Goal: Task Accomplishment & Management: Manage account settings

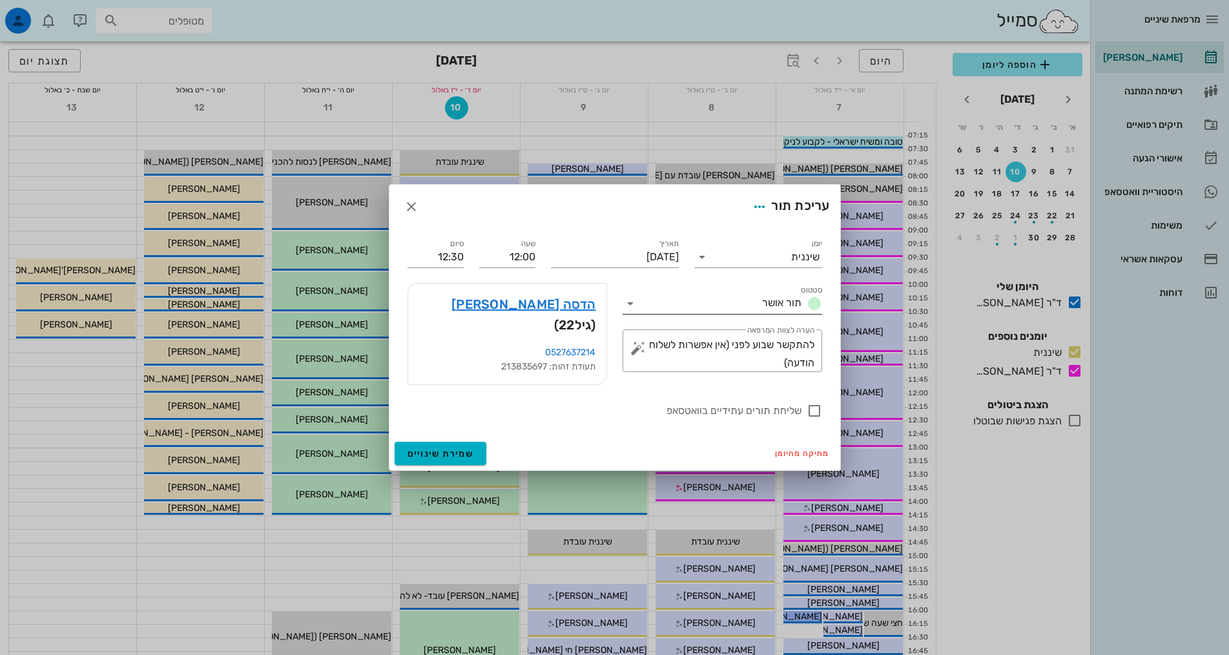
click at [763, 309] on span "תור אושר" at bounding box center [781, 302] width 39 height 12
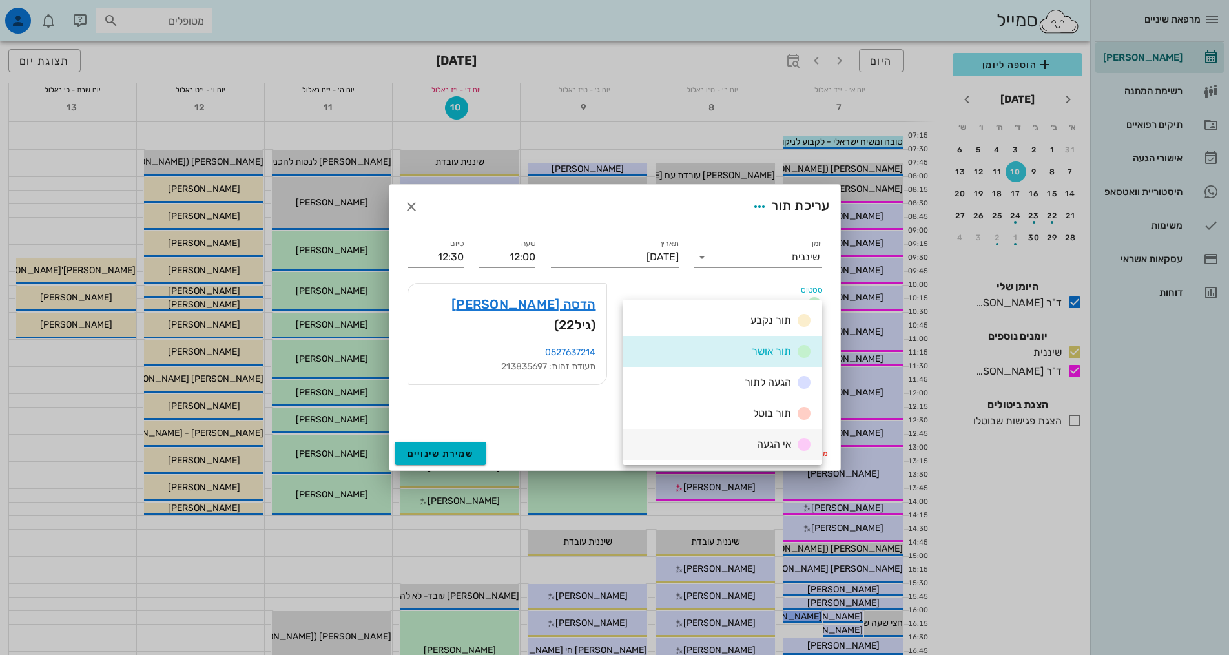
click at [772, 442] on span "אי הגעה" at bounding box center [774, 444] width 34 height 12
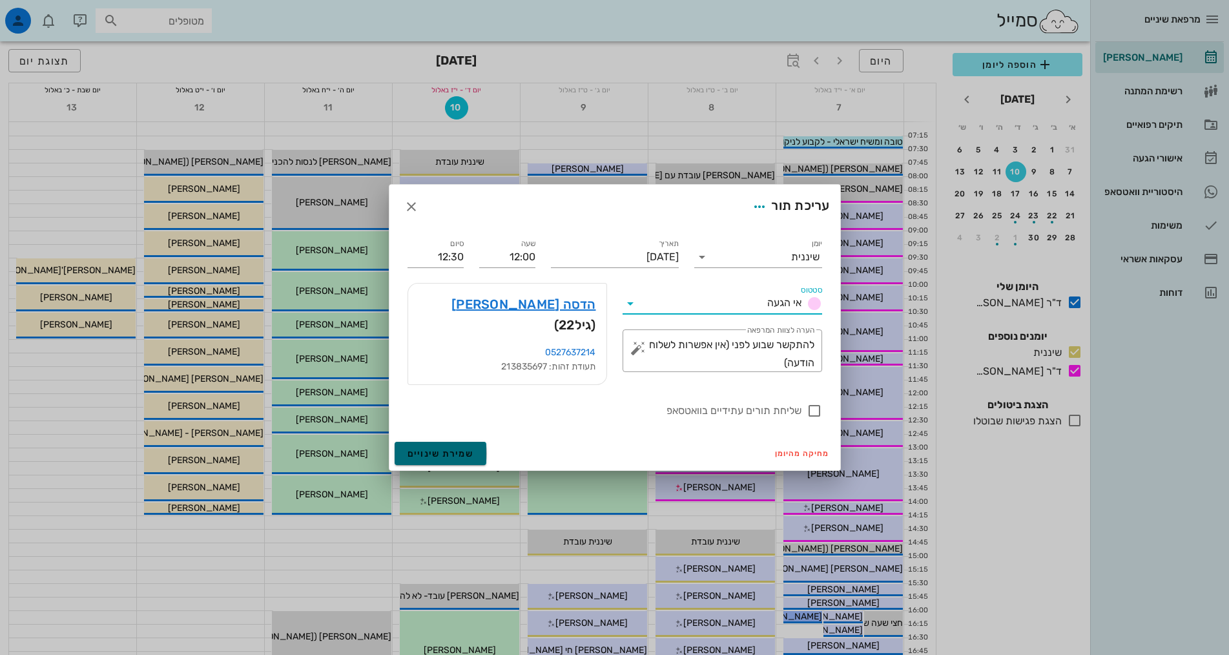
click at [449, 450] on span "שמירת שינויים" at bounding box center [440, 453] width 67 height 11
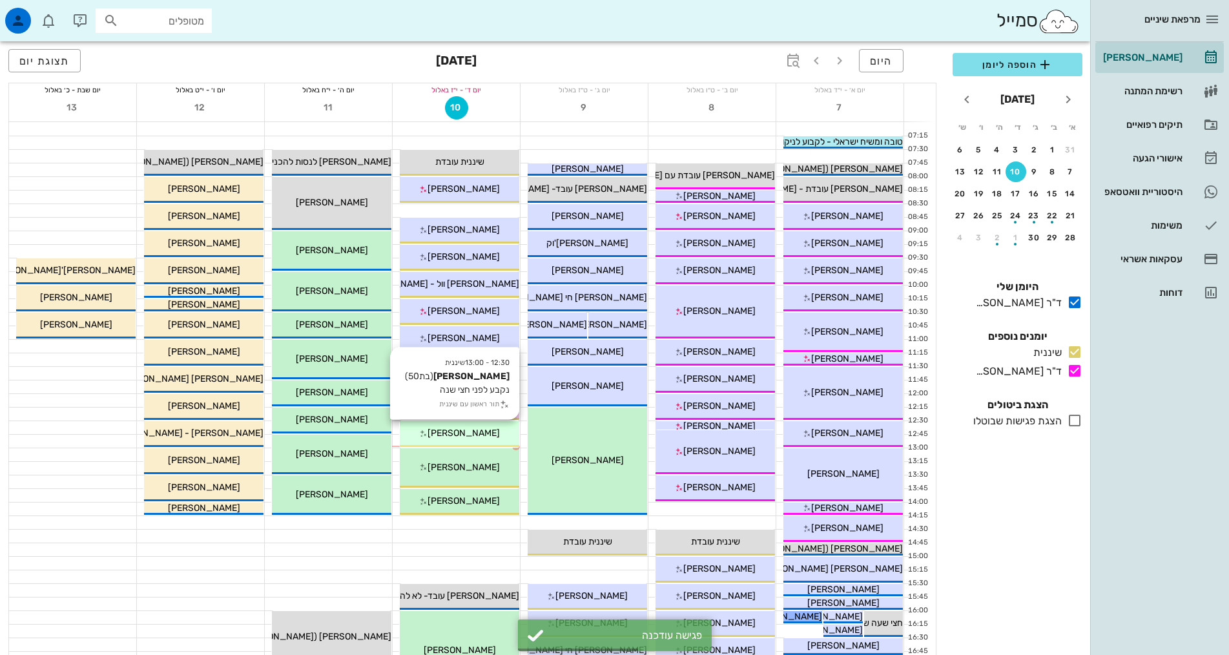
click at [482, 436] on div "[PERSON_NAME]" at bounding box center [459, 433] width 119 height 14
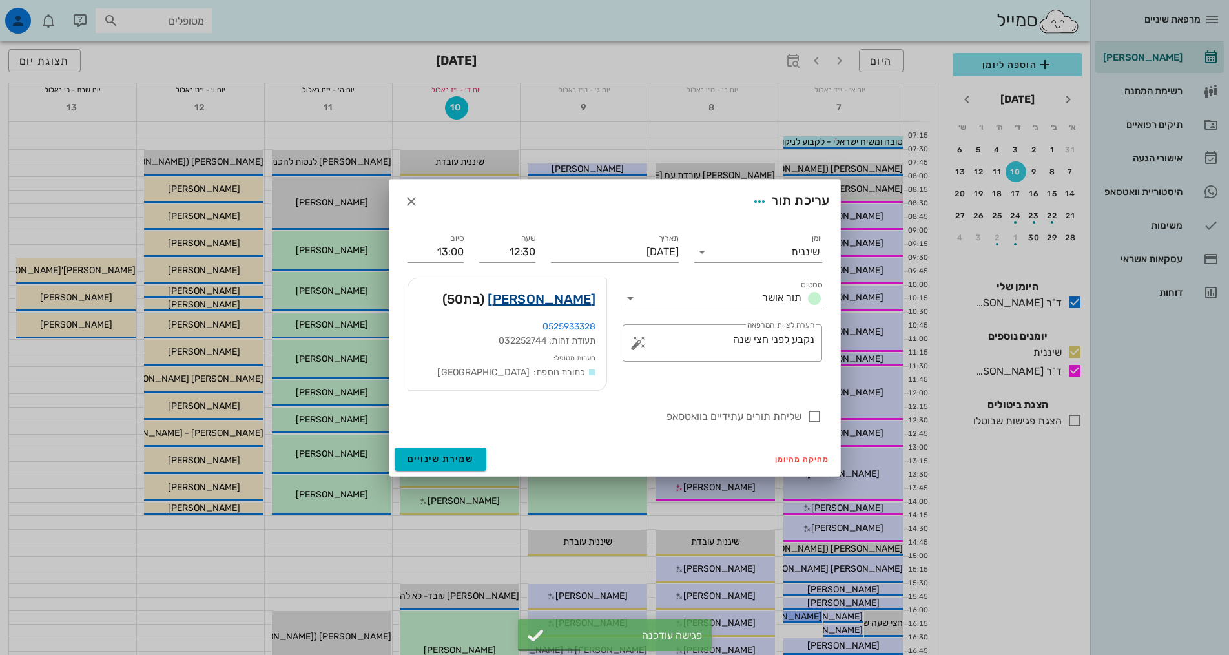
click at [577, 301] on link "[PERSON_NAME]" at bounding box center [541, 299] width 108 height 21
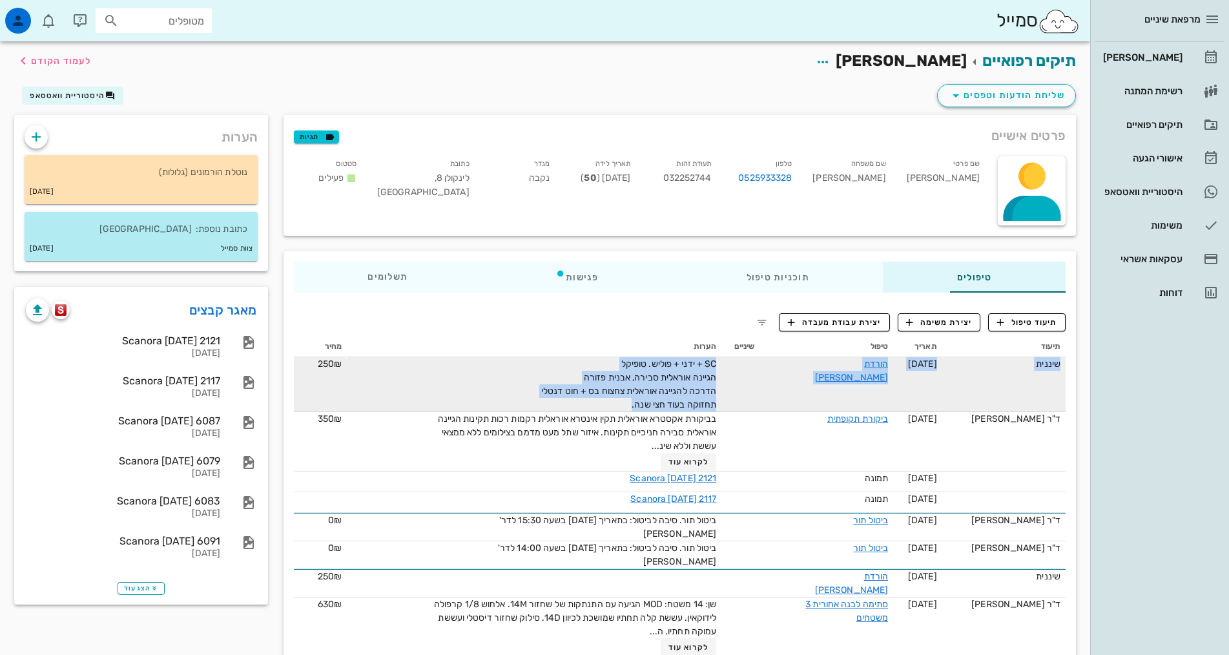
drag, startPoint x: 573, startPoint y: 405, endPoint x: 603, endPoint y: 397, distance: 31.5
click at [599, 408] on span "SC + ידני + פוליש. טופיקל הגיינה אוראלית סבירה, אבנית פזורה הדרכה להגיינה אוראל…" at bounding box center [628, 384] width 175 height 52
drag, startPoint x: 585, startPoint y: 407, endPoint x: 682, endPoint y: 375, distance: 102.5
click at [682, 375] on tr "שיננית [DATE] הורדת [PERSON_NAME] SC + ידני + פוליש. טופיקל הגיינה אוראלית סביר…" at bounding box center [680, 384] width 772 height 55
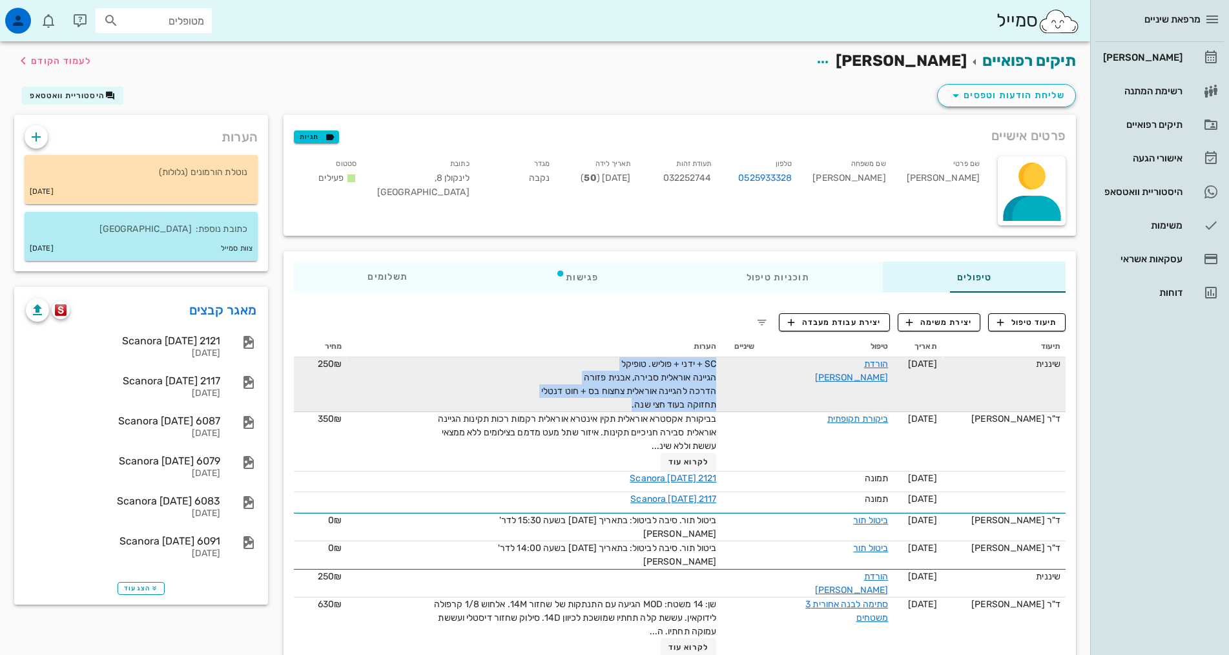
copy span "SC + ידני + פוליש. טופיקל הגיינה אוראלית סבירה, אבנית פזורה הדרכה להגיינה אוראל…"
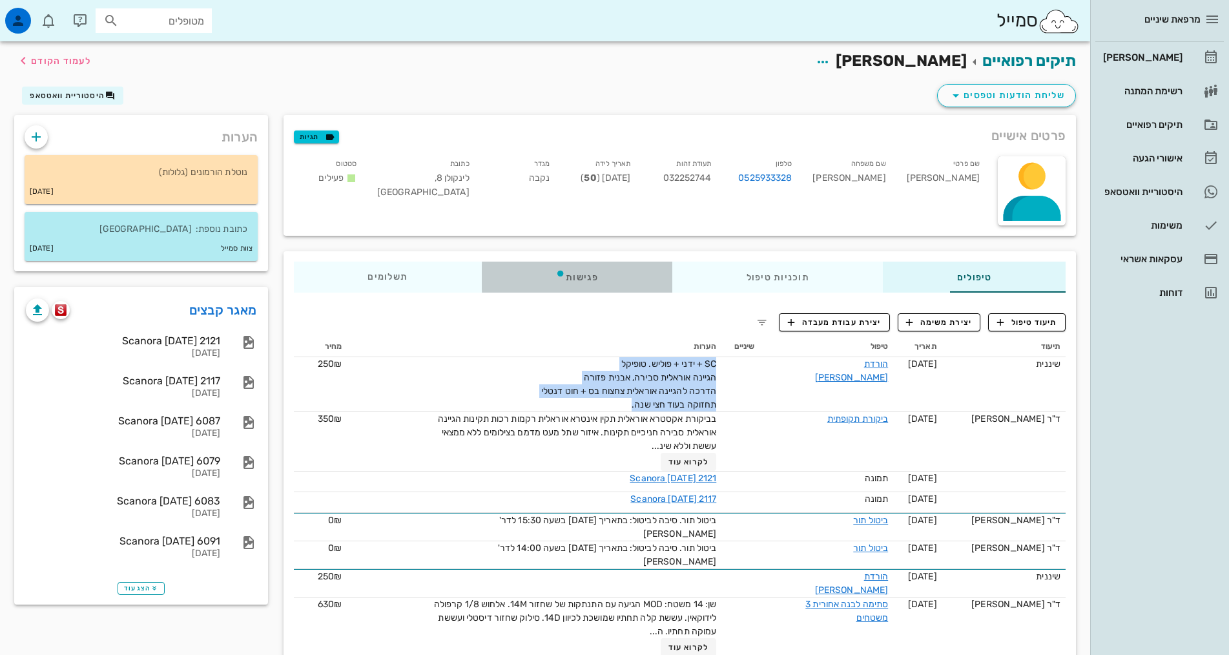
click at [529, 277] on div "פגישות" at bounding box center [577, 276] width 190 height 31
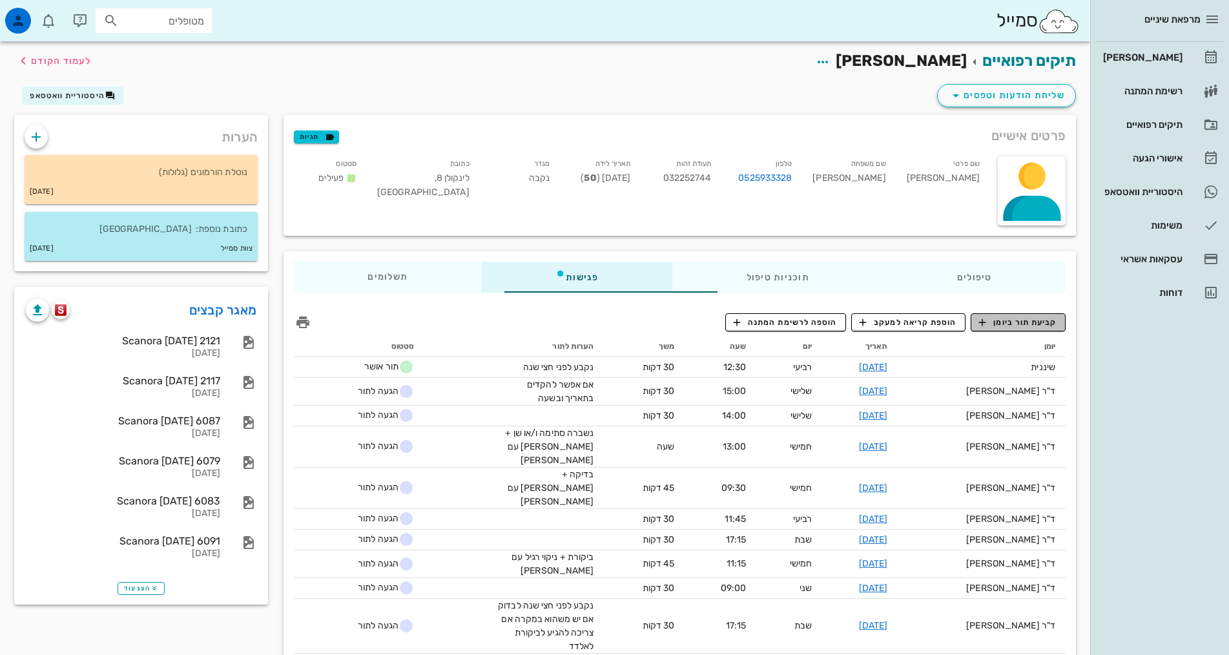
click at [1029, 320] on span "קביעת תור ביומן" at bounding box center [1017, 322] width 77 height 12
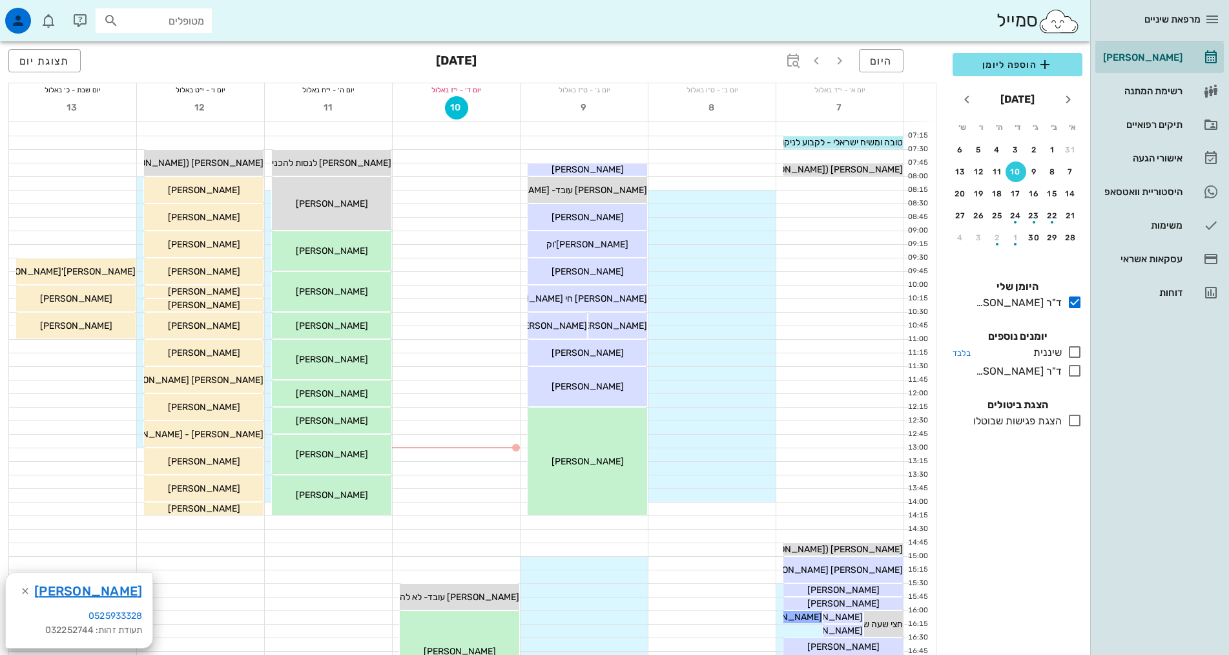
click at [1074, 350] on icon at bounding box center [1074, 351] width 15 height 15
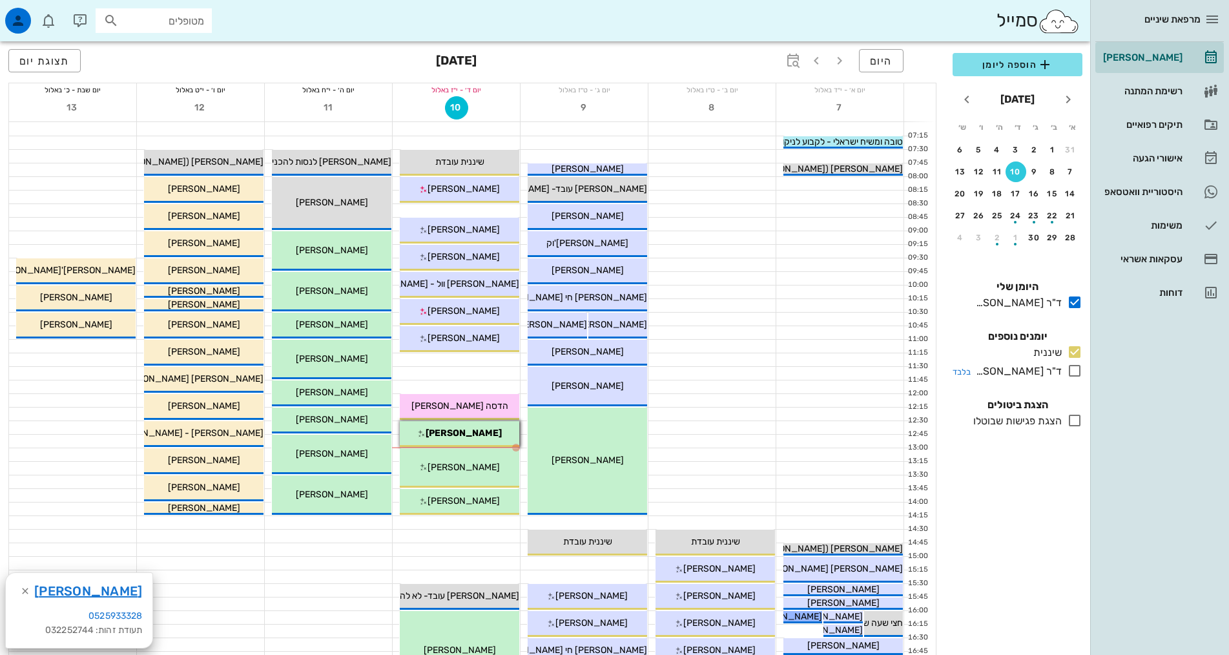
click at [1076, 373] on icon at bounding box center [1074, 370] width 15 height 15
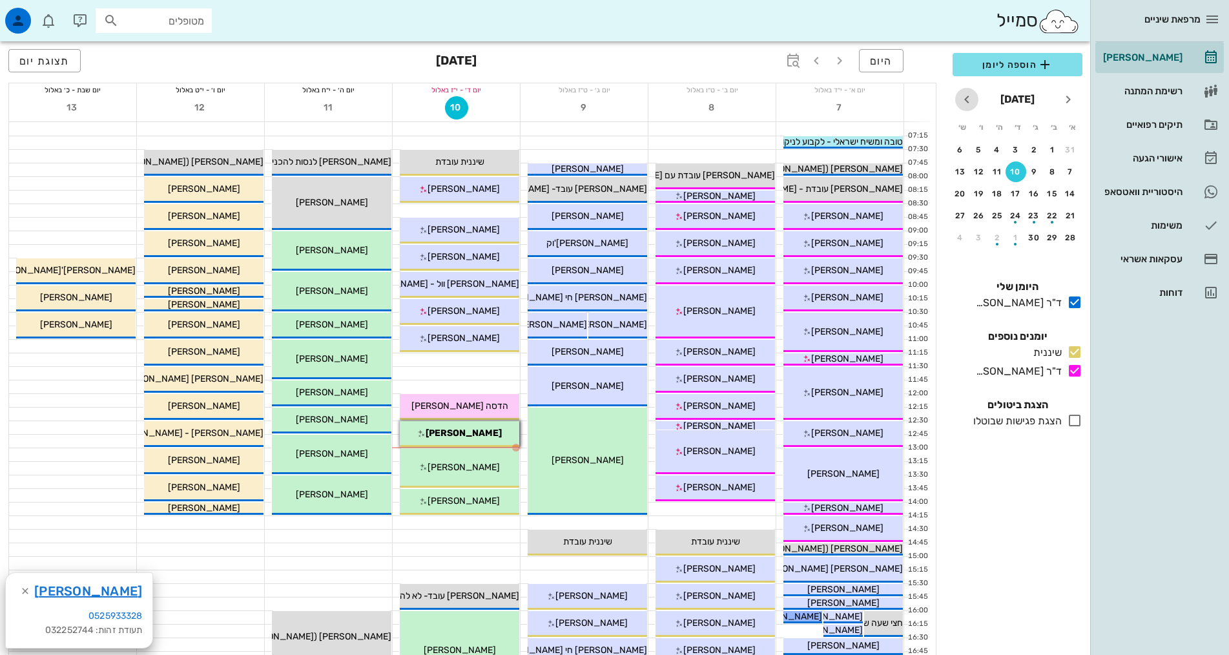
click at [966, 101] on icon "חודש הבא" at bounding box center [966, 99] width 15 height 15
click at [968, 99] on icon "חודש הבא" at bounding box center [966, 99] width 15 height 15
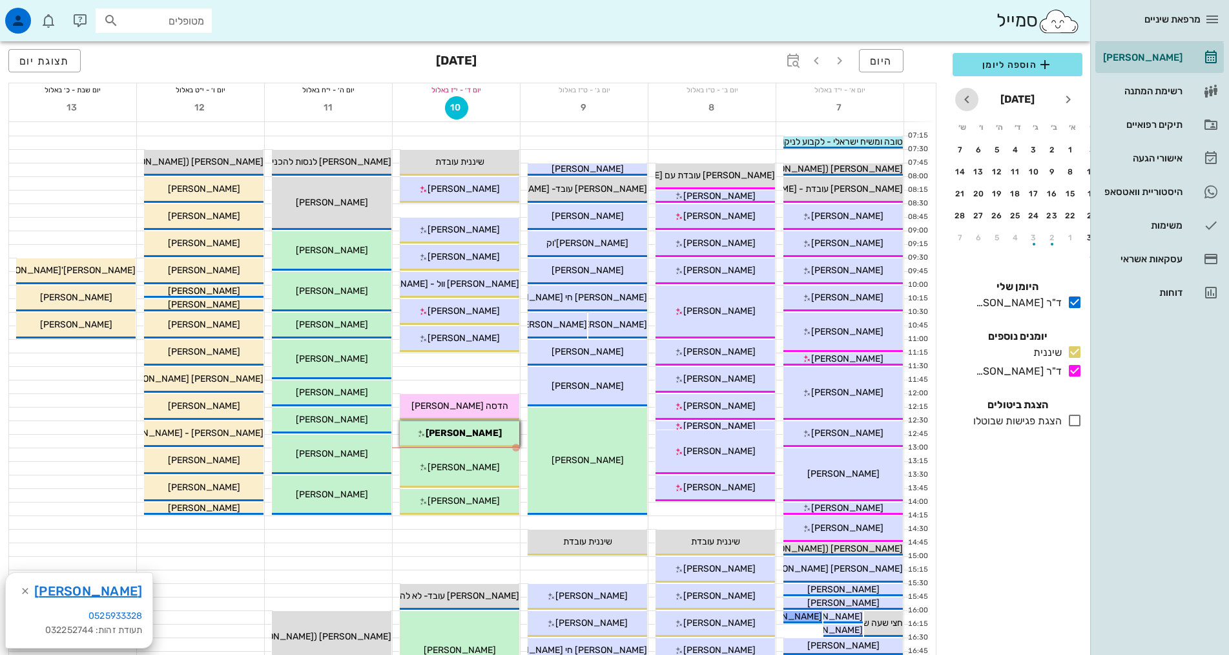
click at [969, 99] on icon "חודש הבא" at bounding box center [966, 99] width 15 height 15
click at [1016, 210] on button "25" at bounding box center [1015, 215] width 21 height 21
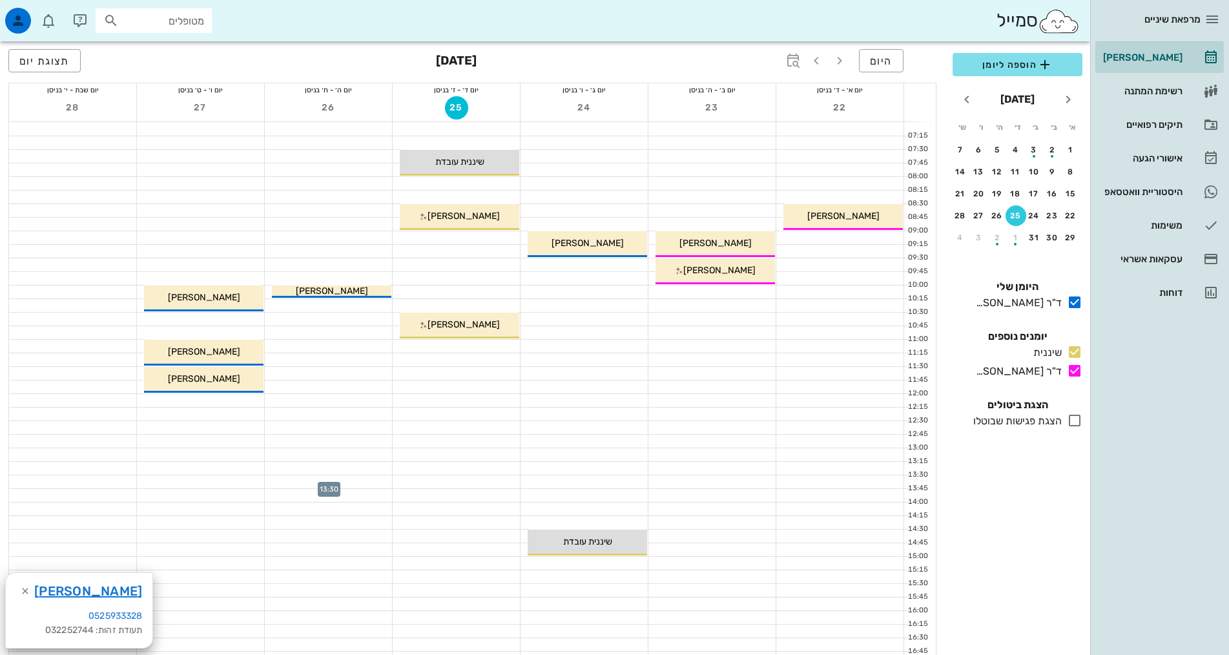
click at [384, 482] on div at bounding box center [328, 481] width 127 height 13
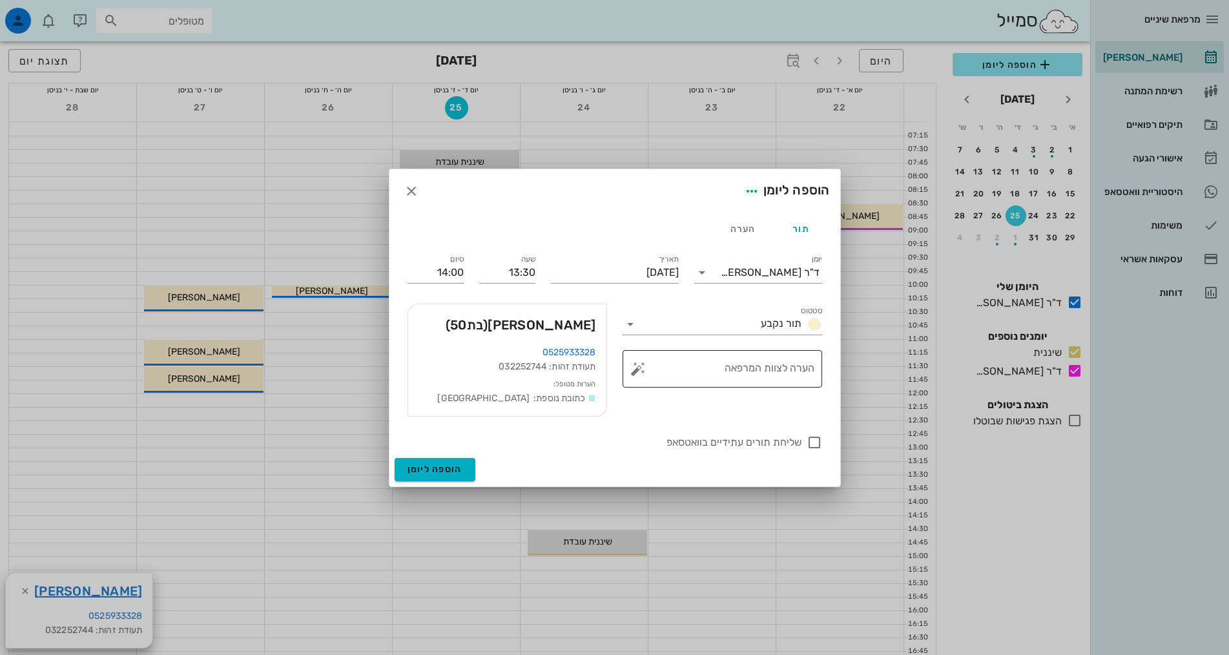
click at [689, 373] on textarea "הערה לצוות המרפאה" at bounding box center [727, 371] width 174 height 31
type textarea "בדיקה שנתית + [PERSON_NAME]"
click at [427, 271] on input "14:00" at bounding box center [435, 272] width 56 height 21
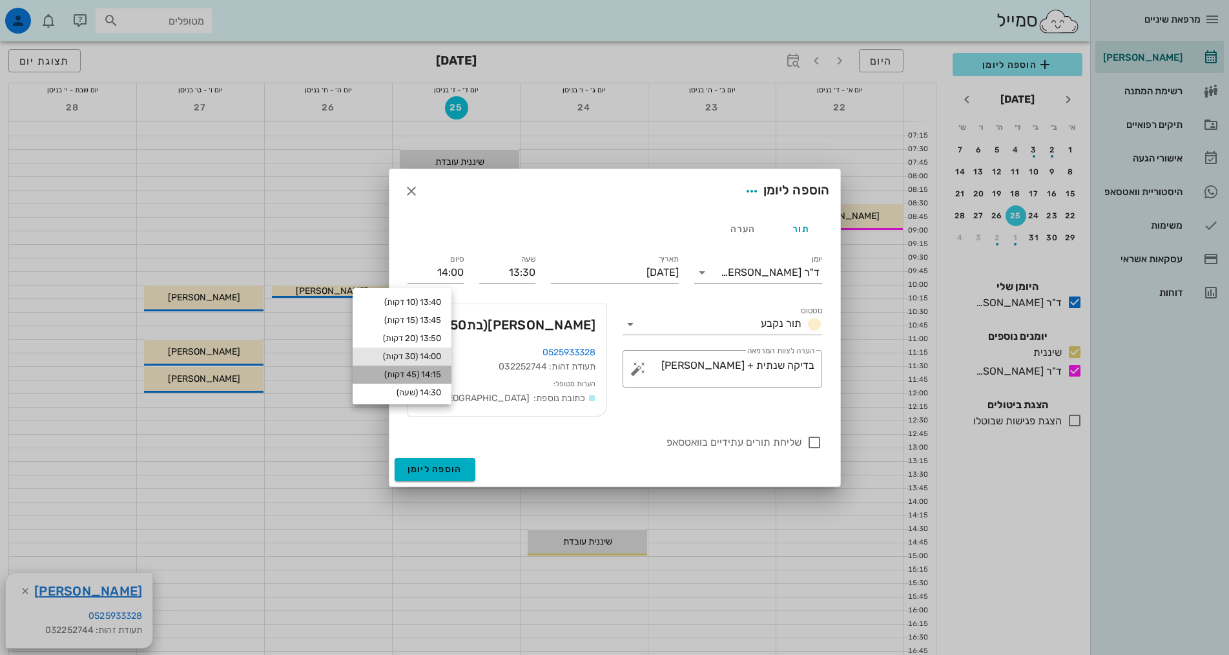
click at [441, 379] on div "14:15 (45 דקות)" at bounding box center [402, 374] width 78 height 10
type input "14:15"
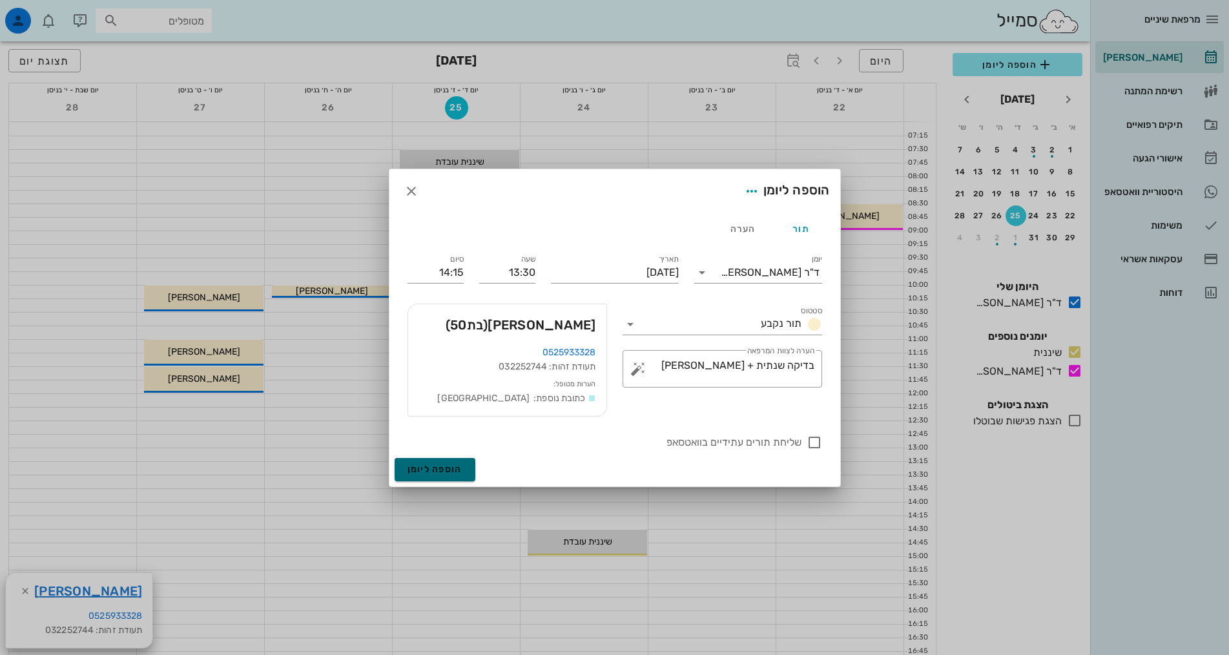
click at [460, 470] on span "הוספה ליומן" at bounding box center [434, 469] width 55 height 11
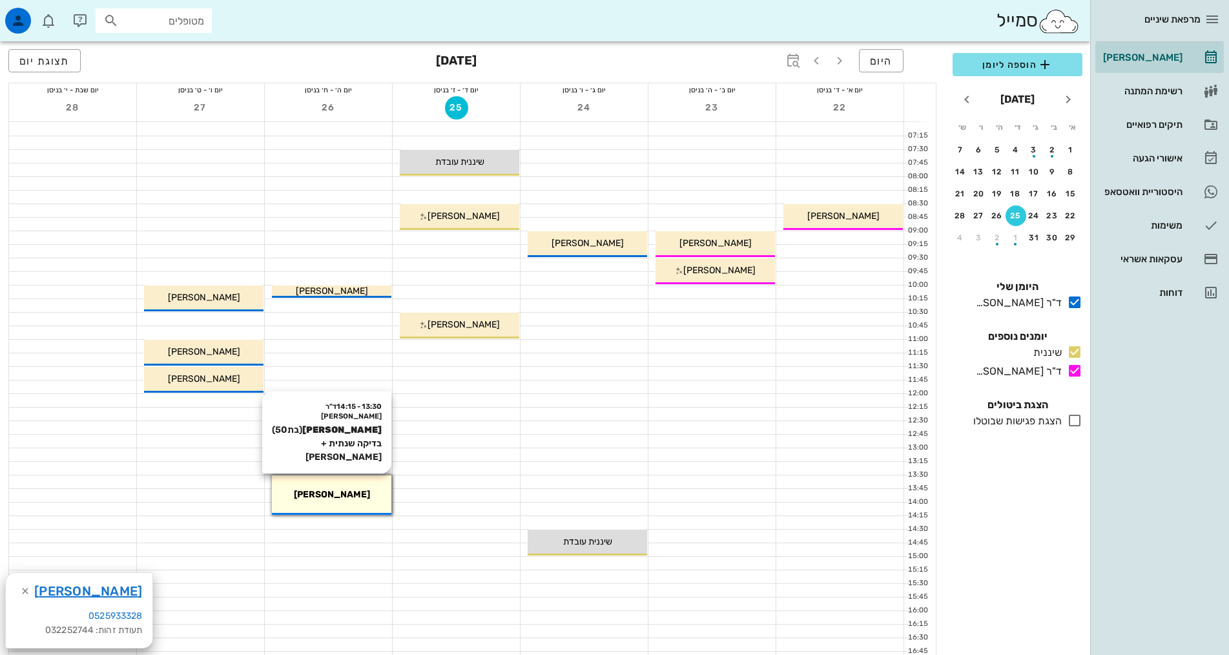
click at [374, 480] on div "13:30 - 14:15 ד"ר [PERSON_NAME] [PERSON_NAME] (בת 50 ) בדיקה שנתית + [PERSON_NA…" at bounding box center [331, 494] width 119 height 39
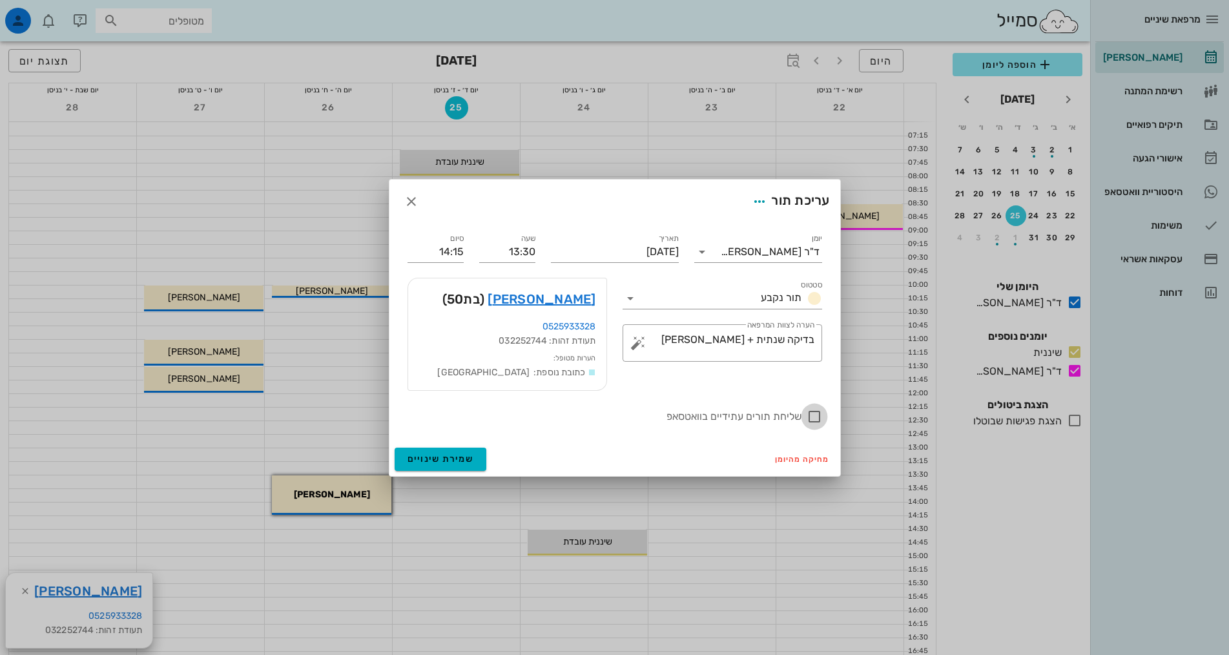
click at [817, 416] on div at bounding box center [814, 416] width 22 height 22
checkbox input "true"
click at [460, 462] on span "שמירת שינויים" at bounding box center [440, 458] width 67 height 11
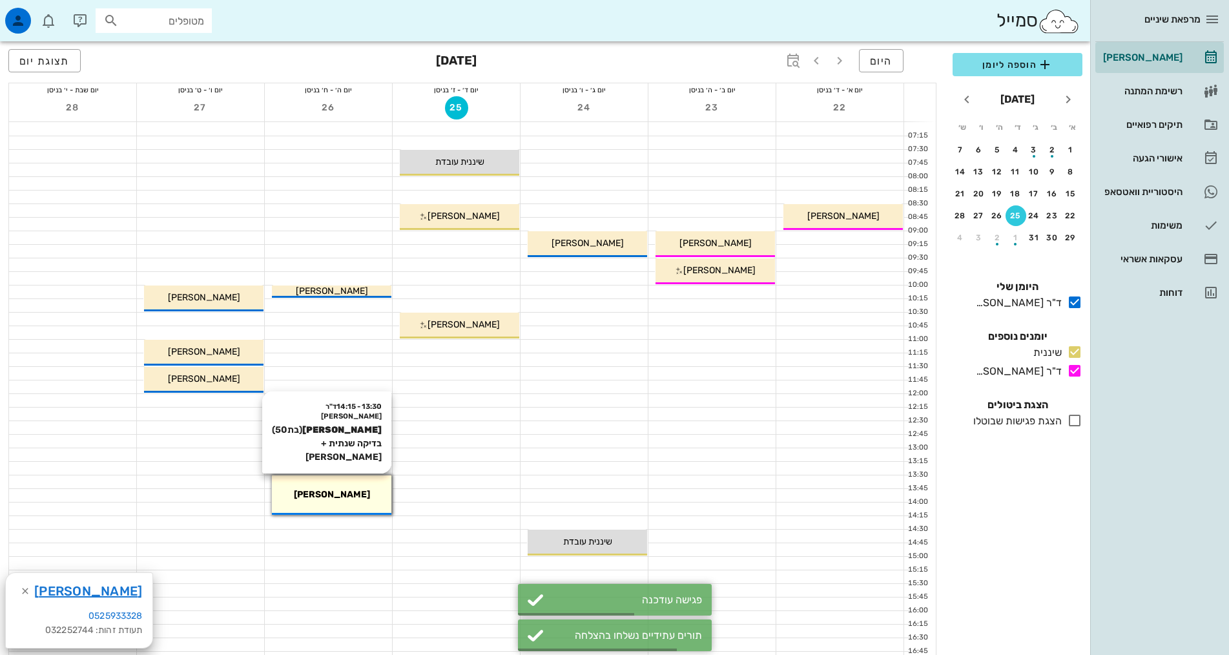
click at [319, 493] on span "[PERSON_NAME]" at bounding box center [332, 494] width 76 height 11
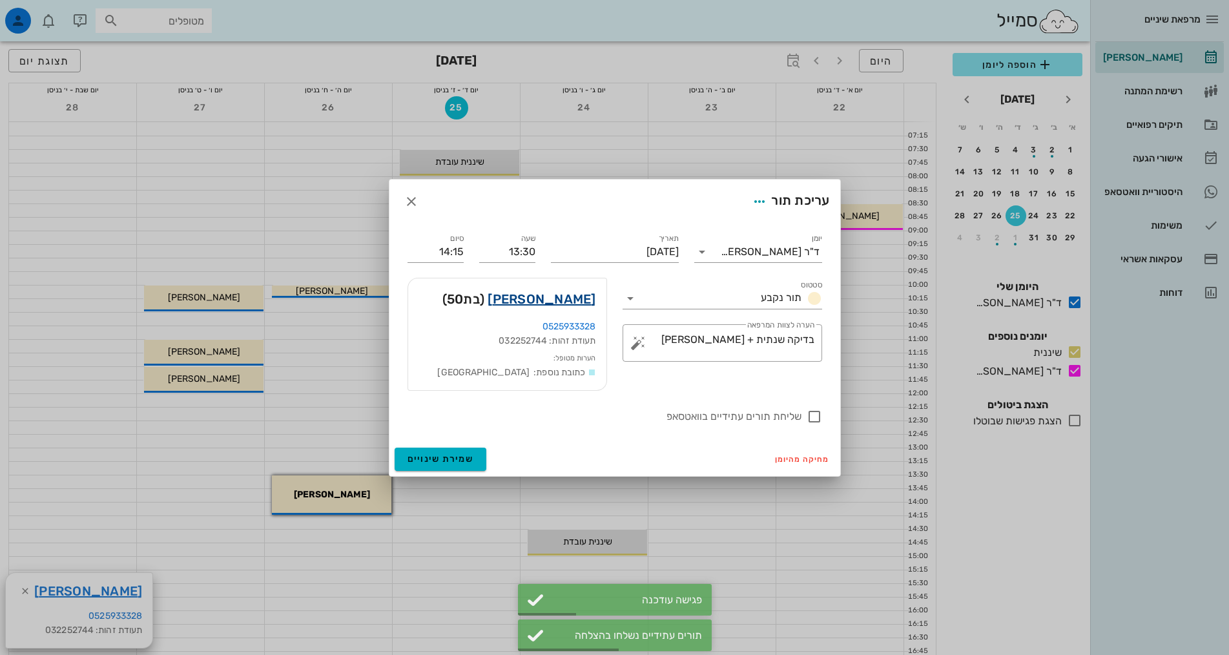
click at [558, 298] on link "[PERSON_NAME]" at bounding box center [541, 299] width 108 height 21
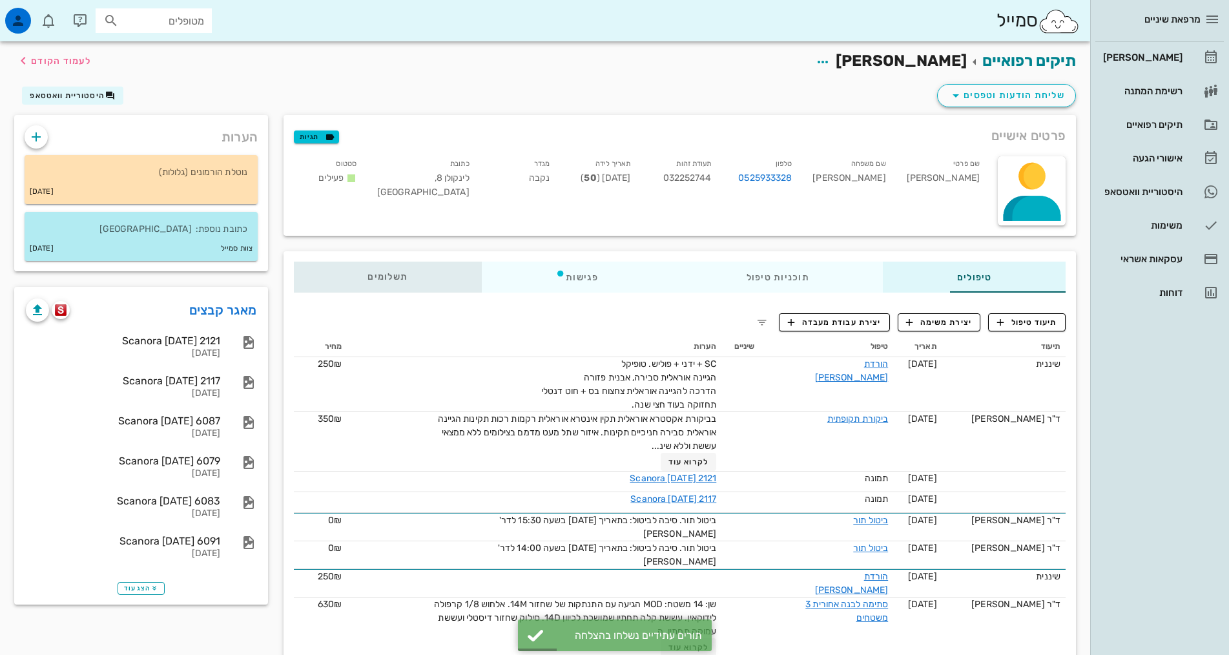
click at [330, 282] on div "תשלומים 0₪" at bounding box center [388, 276] width 188 height 31
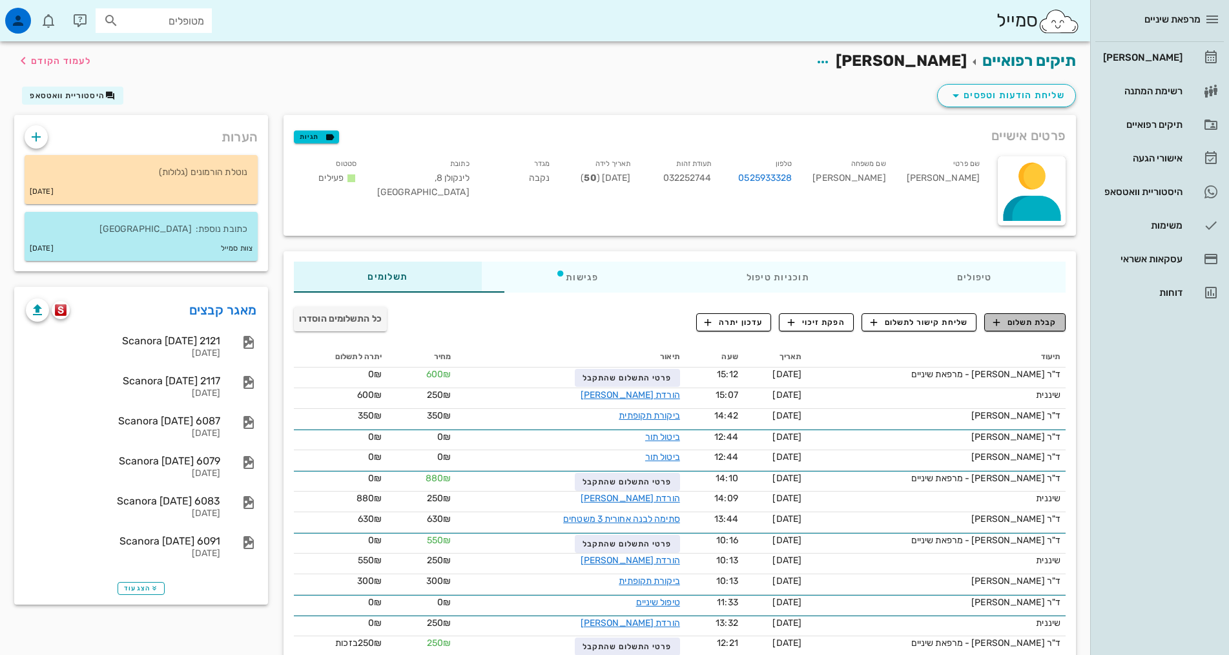
click at [1045, 328] on button "קבלת תשלום" at bounding box center [1024, 322] width 81 height 18
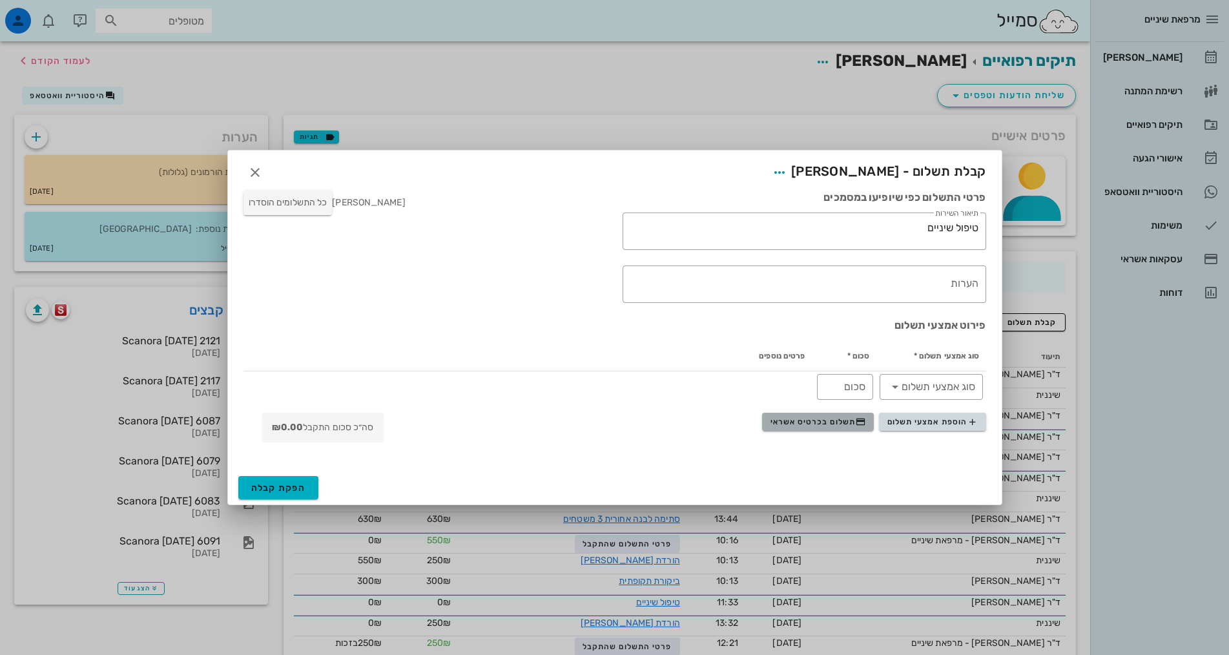
click at [826, 426] on span "תשלום בכרטיס אשראי" at bounding box center [818, 421] width 96 height 10
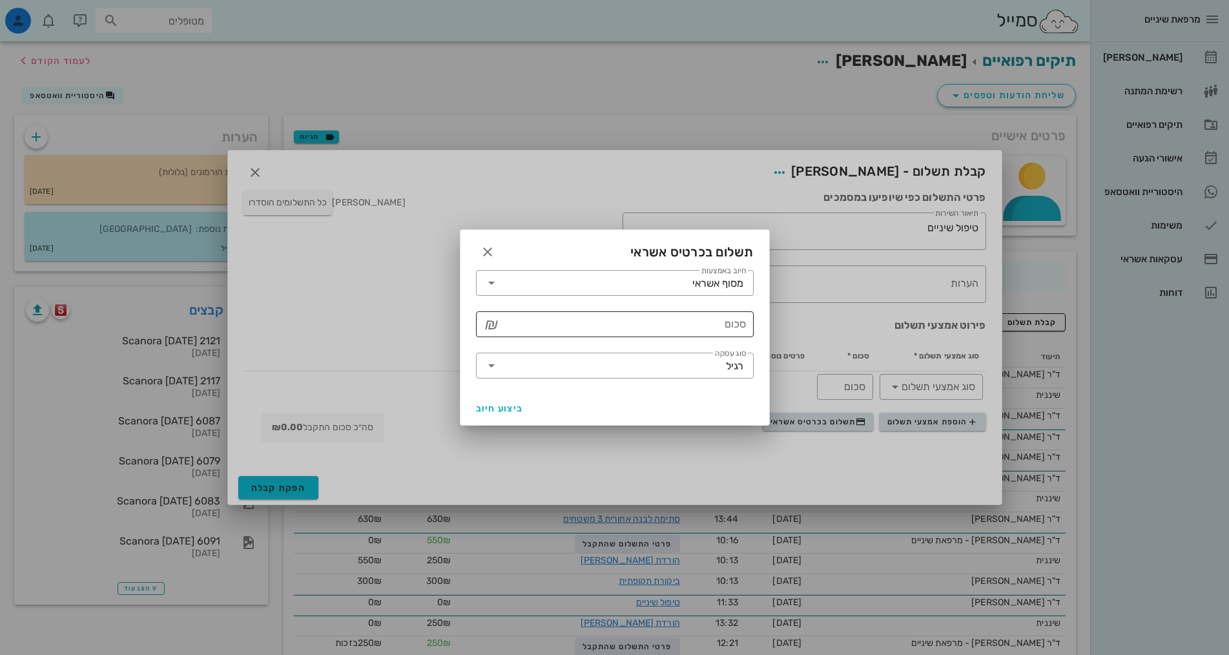
click at [735, 321] on div "סכום" at bounding box center [624, 324] width 244 height 26
type input "250"
click at [506, 405] on span "ביצוע חיוב" at bounding box center [500, 408] width 48 height 11
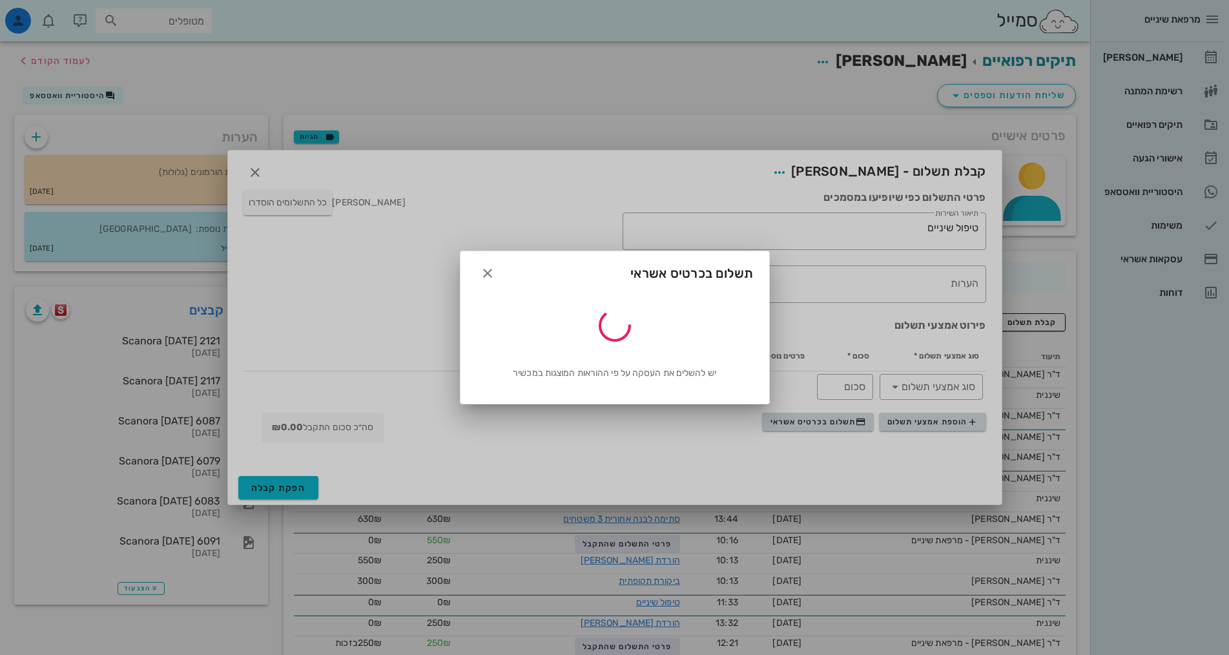
type input "250"
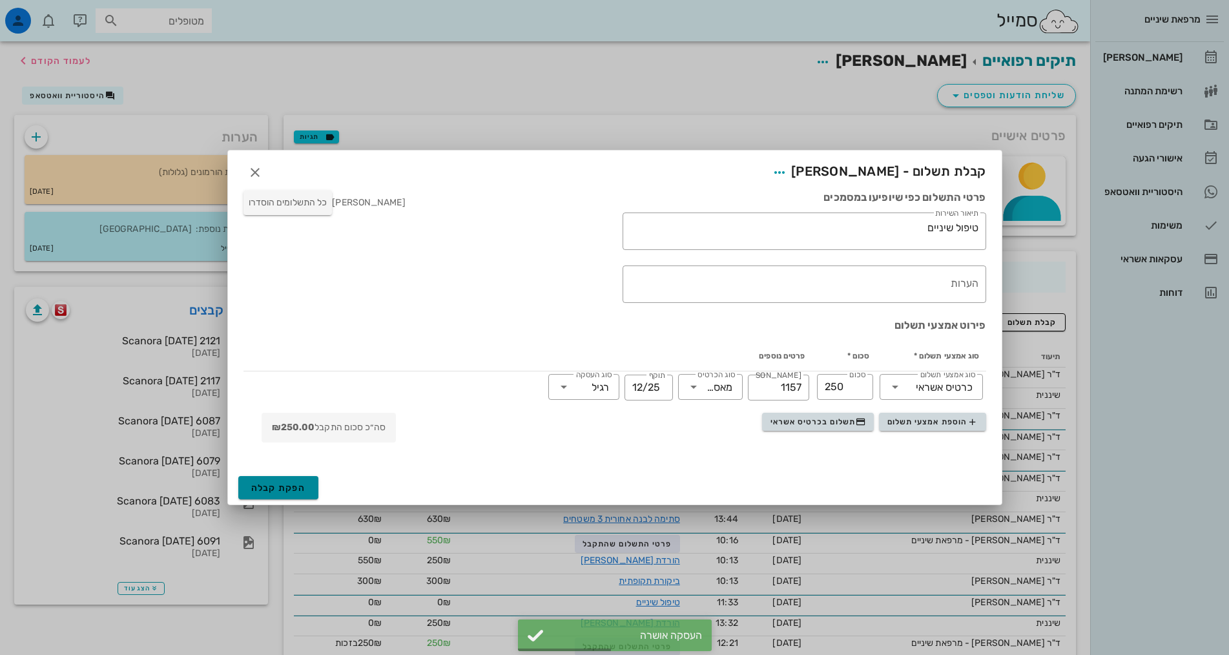
click at [287, 482] on span "הפקת קבלה" at bounding box center [278, 487] width 55 height 11
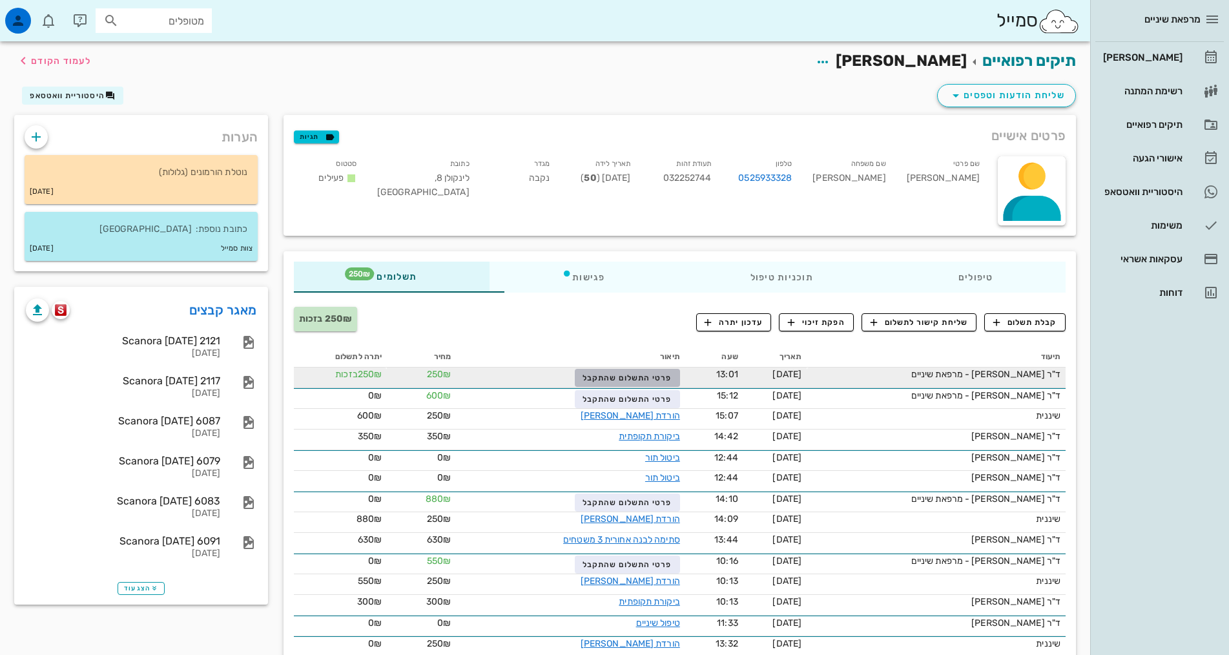
click at [575, 385] on button "פרטי התשלום שהתקבל" at bounding box center [627, 378] width 105 height 18
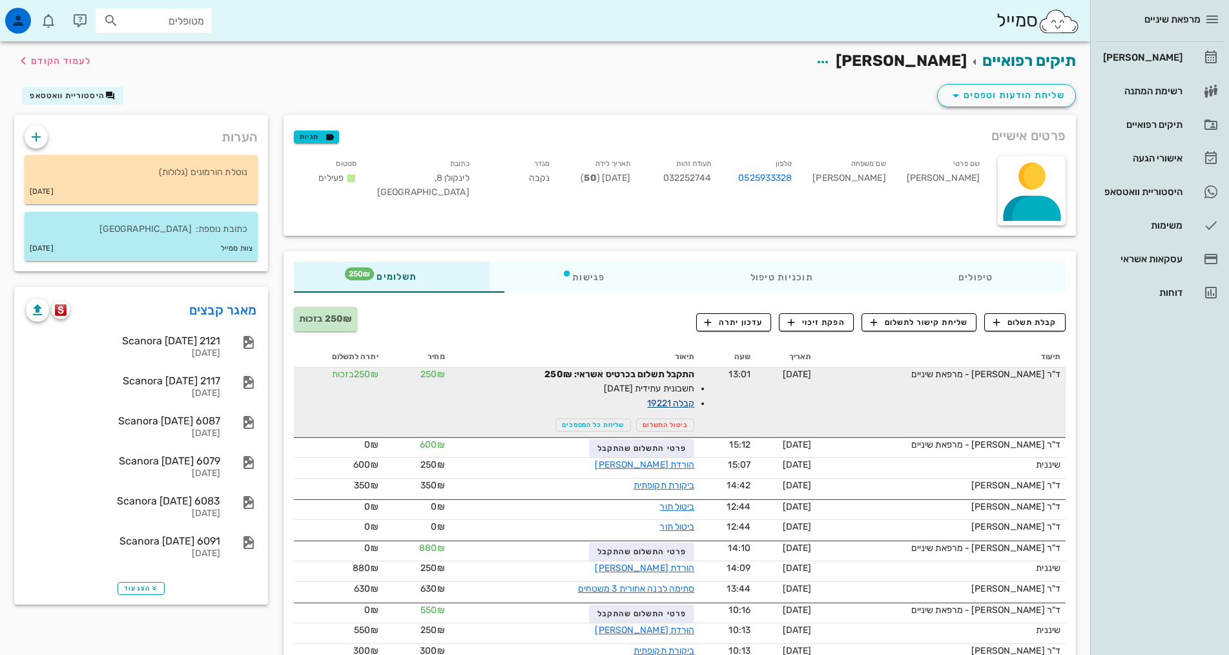
click at [647, 405] on link "קבלה 19221" at bounding box center [670, 403] width 47 height 11
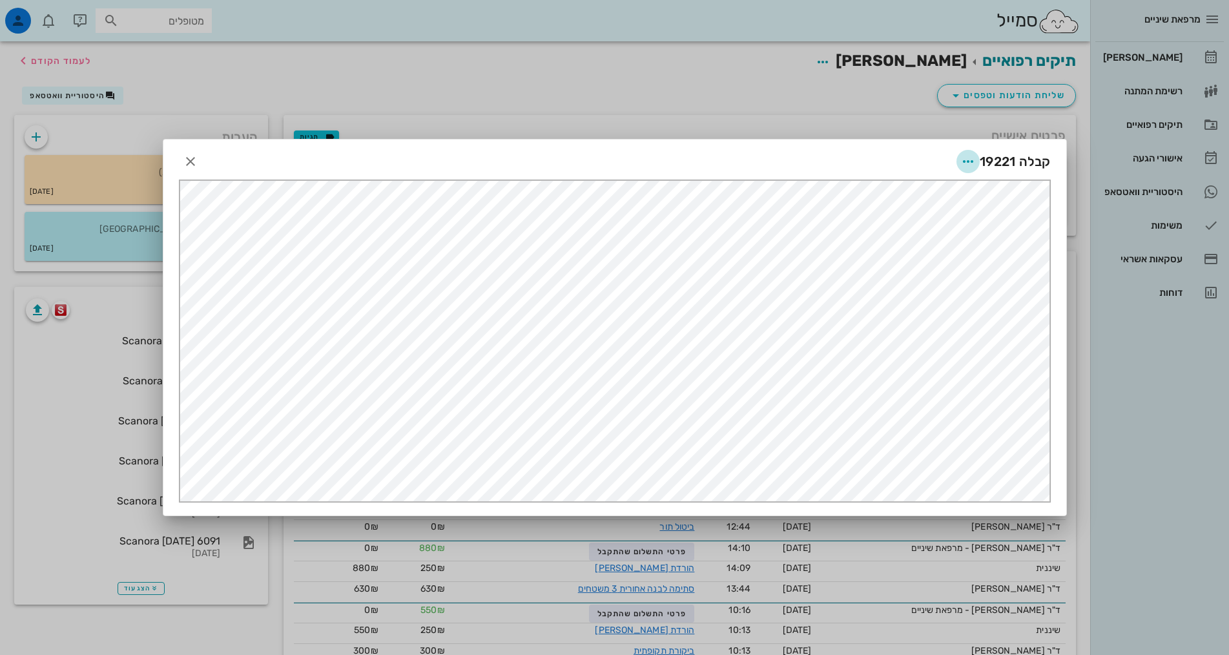
click at [970, 163] on icon "button" at bounding box center [967, 161] width 15 height 15
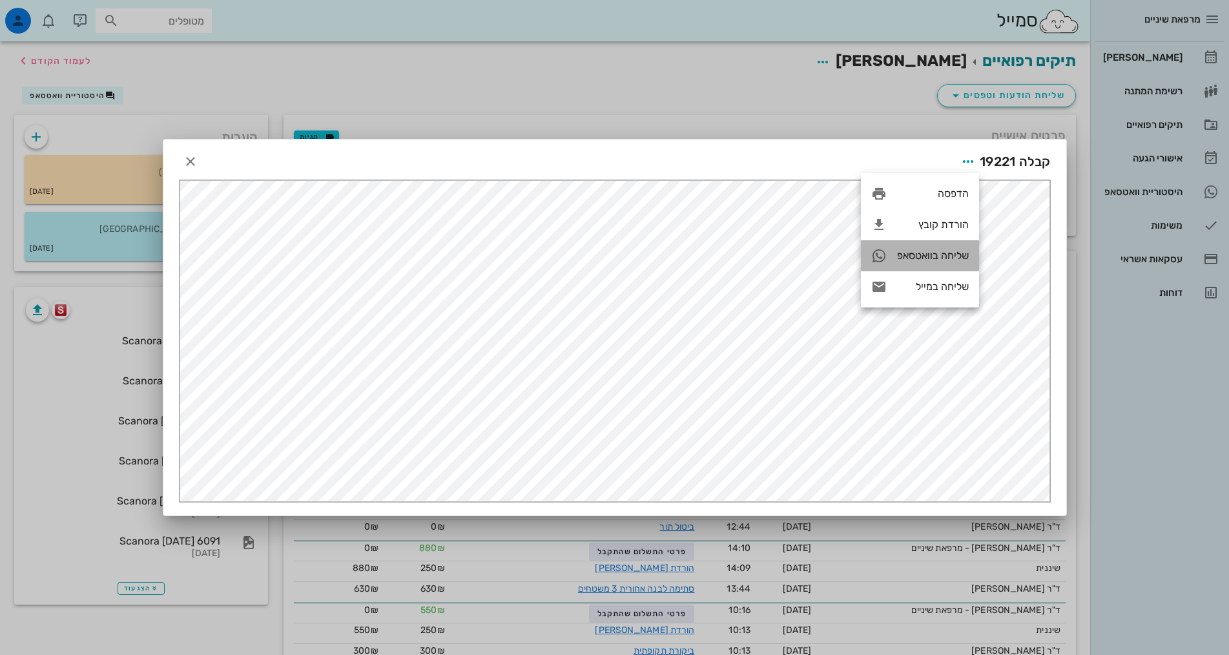
click at [936, 254] on div "שליחה בוואטסאפ" at bounding box center [933, 255] width 72 height 12
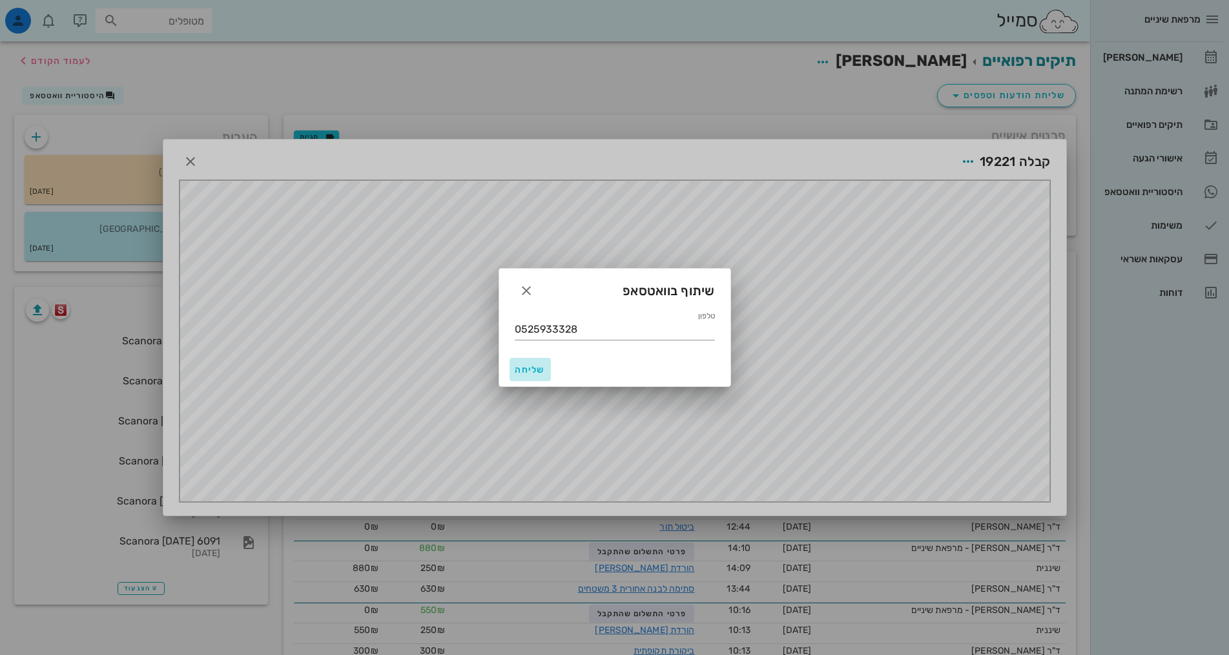
click at [542, 367] on span "שליחה" at bounding box center [530, 369] width 31 height 11
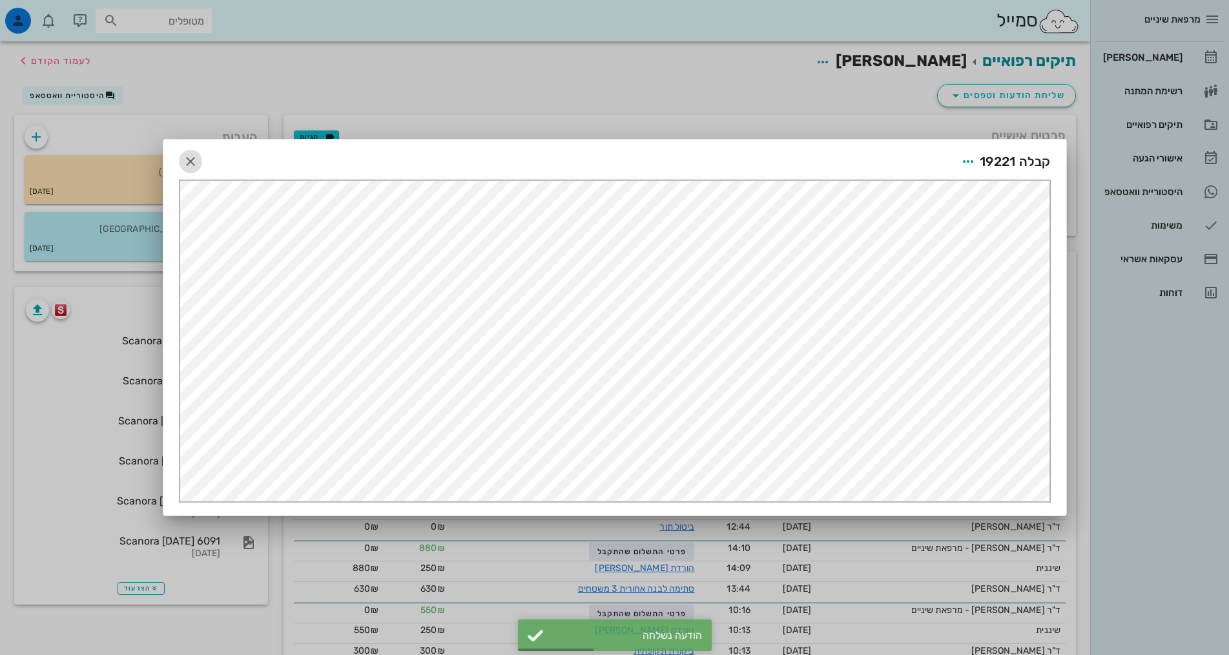
click at [183, 167] on icon "button" at bounding box center [190, 161] width 15 height 15
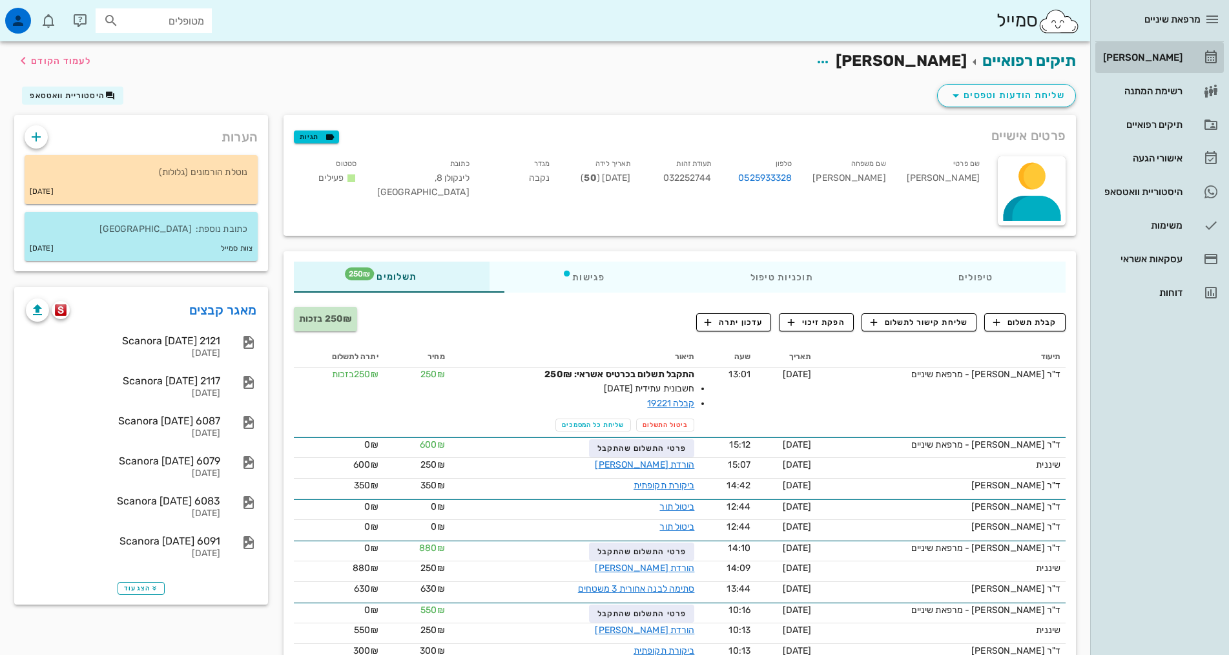
click at [1169, 63] on div "[PERSON_NAME]" at bounding box center [1141, 57] width 82 height 21
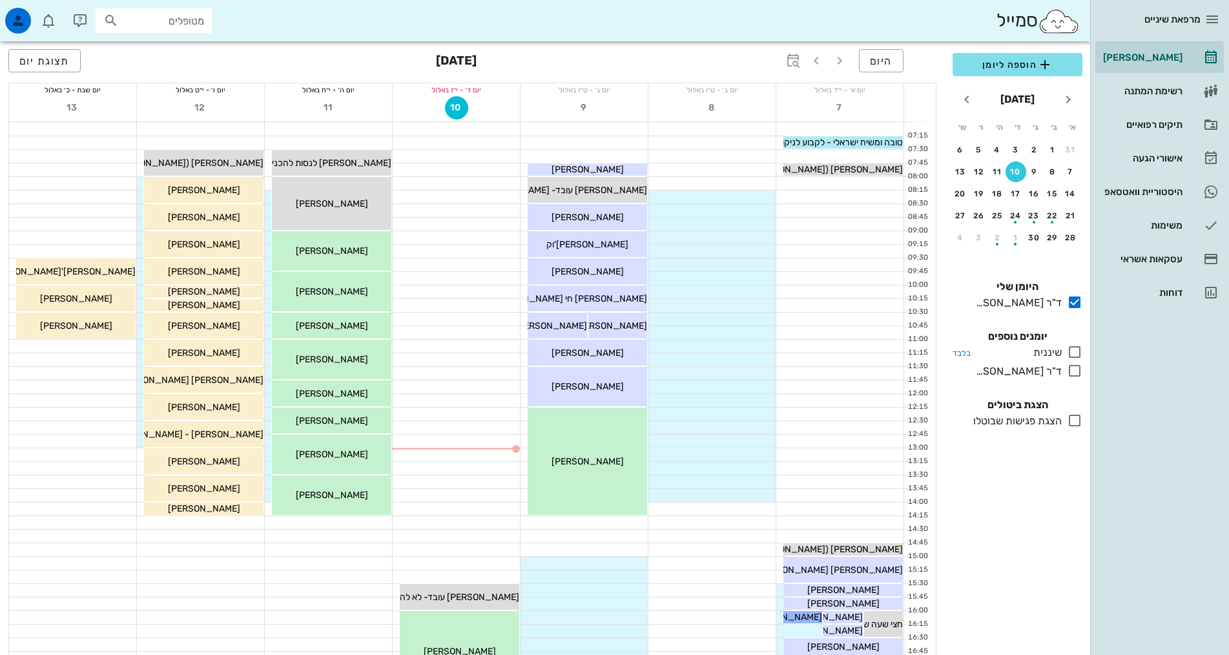
click at [1070, 352] on icon at bounding box center [1074, 351] width 15 height 15
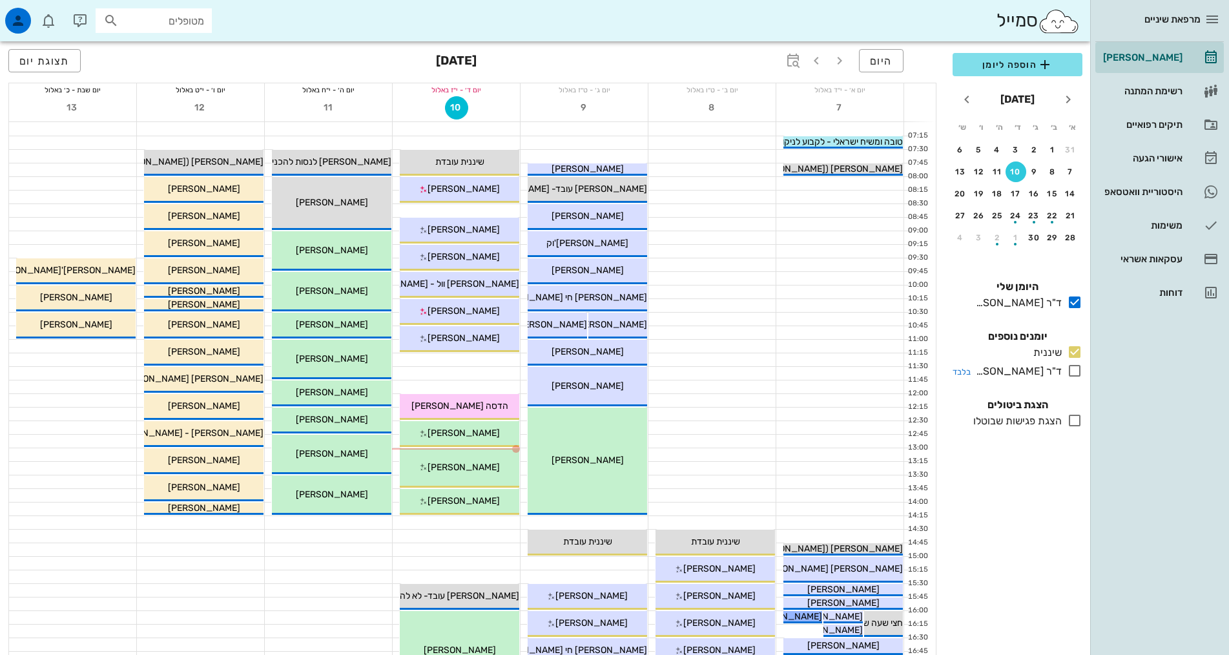
click at [1076, 371] on icon at bounding box center [1074, 370] width 15 height 15
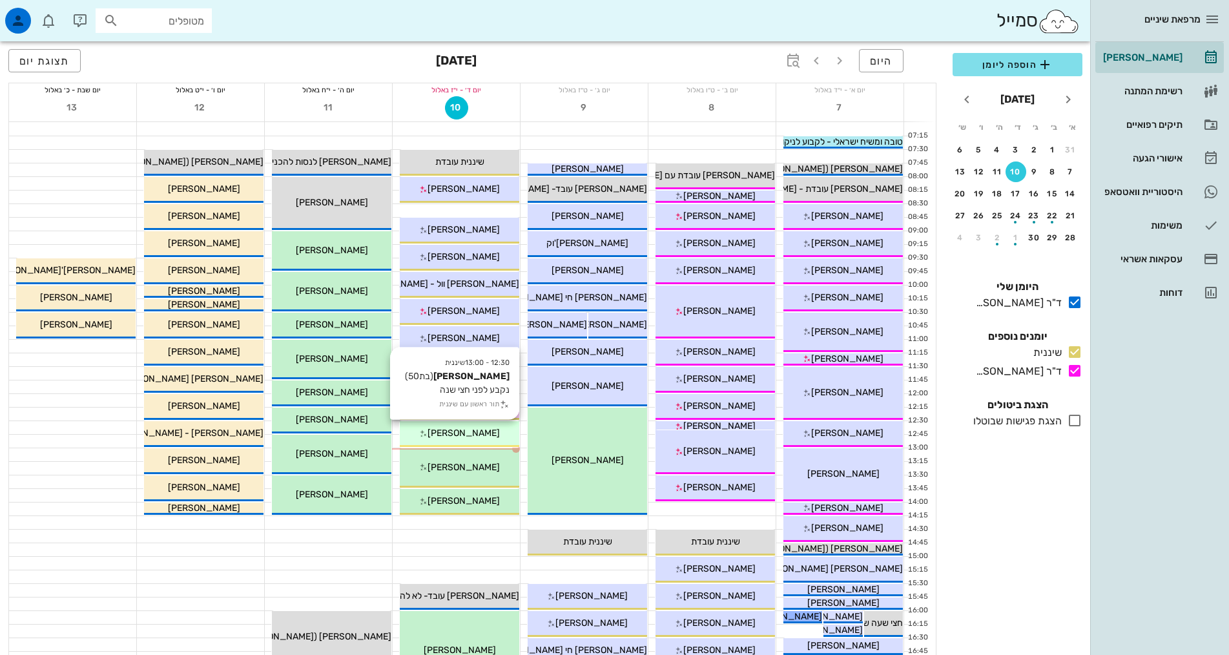
drag, startPoint x: 474, startPoint y: 442, endPoint x: 478, endPoint y: 436, distance: 7.0
click at [475, 442] on div "12:30 - 13:00 שיננית [PERSON_NAME] (בת 50 ) נקבע לפני חצי שנה תור ראשון עם שיננ…" at bounding box center [459, 434] width 119 height 26
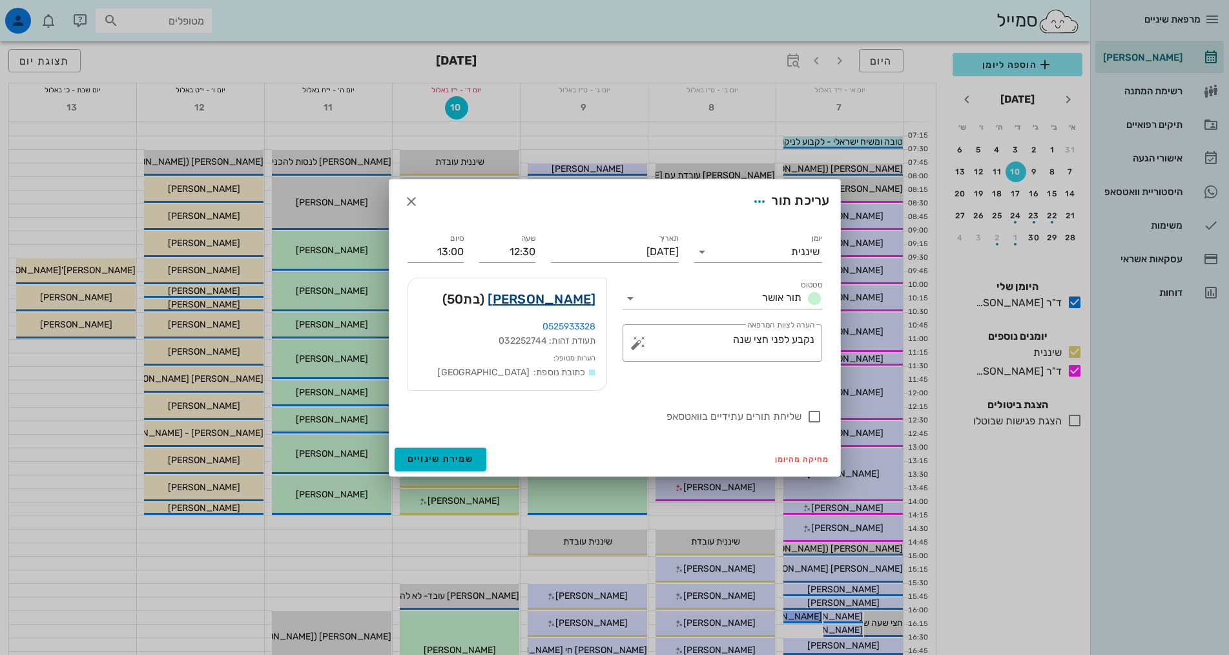
click at [570, 298] on link "[PERSON_NAME]" at bounding box center [541, 299] width 108 height 21
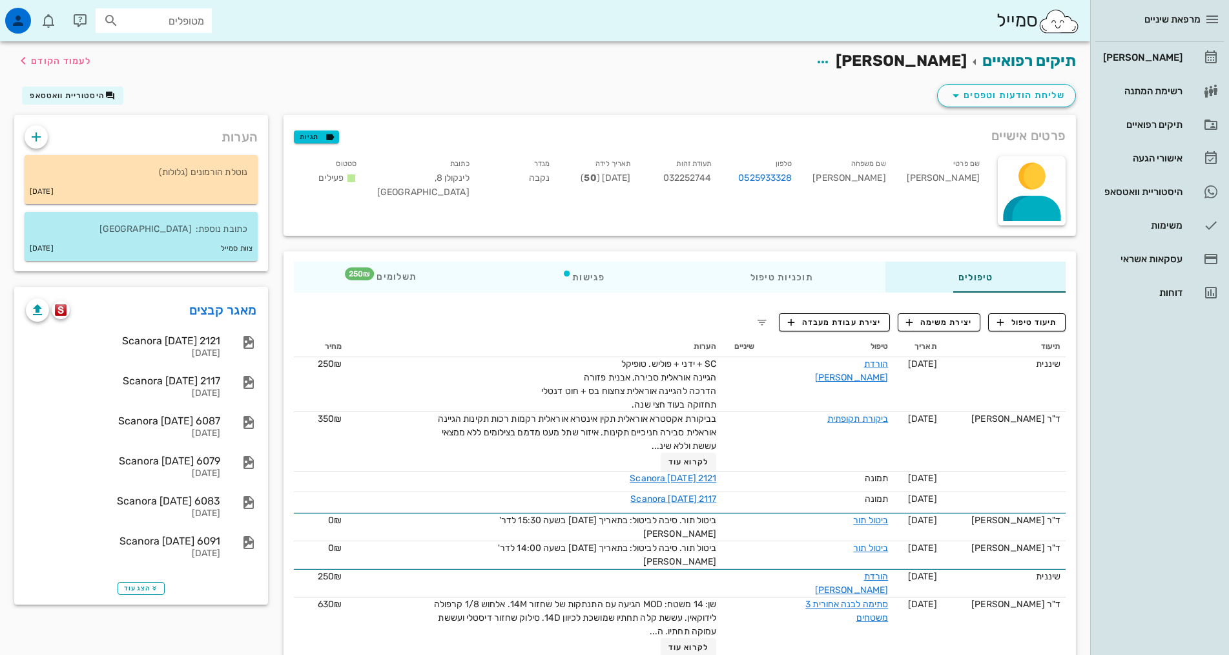
drag, startPoint x: 574, startPoint y: 402, endPoint x: 765, endPoint y: 340, distance: 200.9
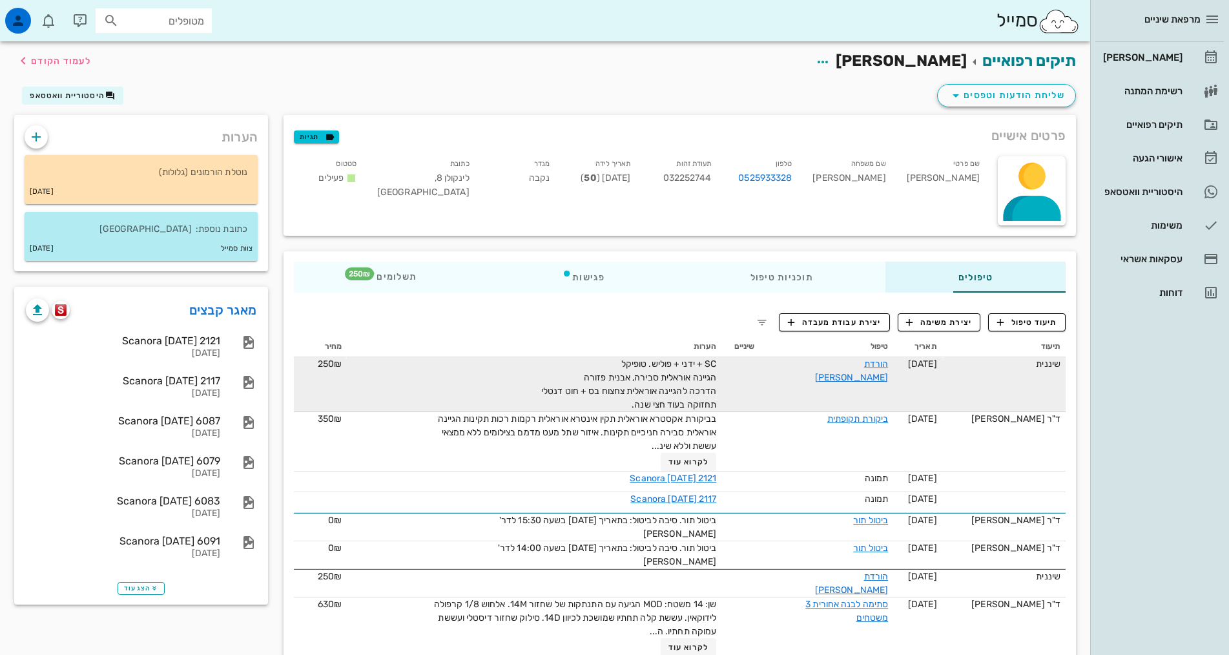
click at [618, 380] on span "SC + ידני + פוליש. טופיקל הגיינה אוראלית סבירה, אבנית פזורה הדרכה להגיינה אוראל…" at bounding box center [628, 384] width 175 height 52
drag, startPoint x: 587, startPoint y: 405, endPoint x: 684, endPoint y: 377, distance: 100.7
click at [684, 377] on tr "שיננית [DATE] הורדת [PERSON_NAME] SC + ידני + פוליש. טופיקל הגיינה אוראלית סביר…" at bounding box center [680, 384] width 772 height 55
click at [620, 384] on div "SC + ידני + פוליש. טופיקל הגיינה אוראלית סבירה, אבנית פזורה הדרכה להגיינה אוראל…" at bounding box center [570, 384] width 291 height 54
drag, startPoint x: 620, startPoint y: 384, endPoint x: 608, endPoint y: 404, distance: 23.3
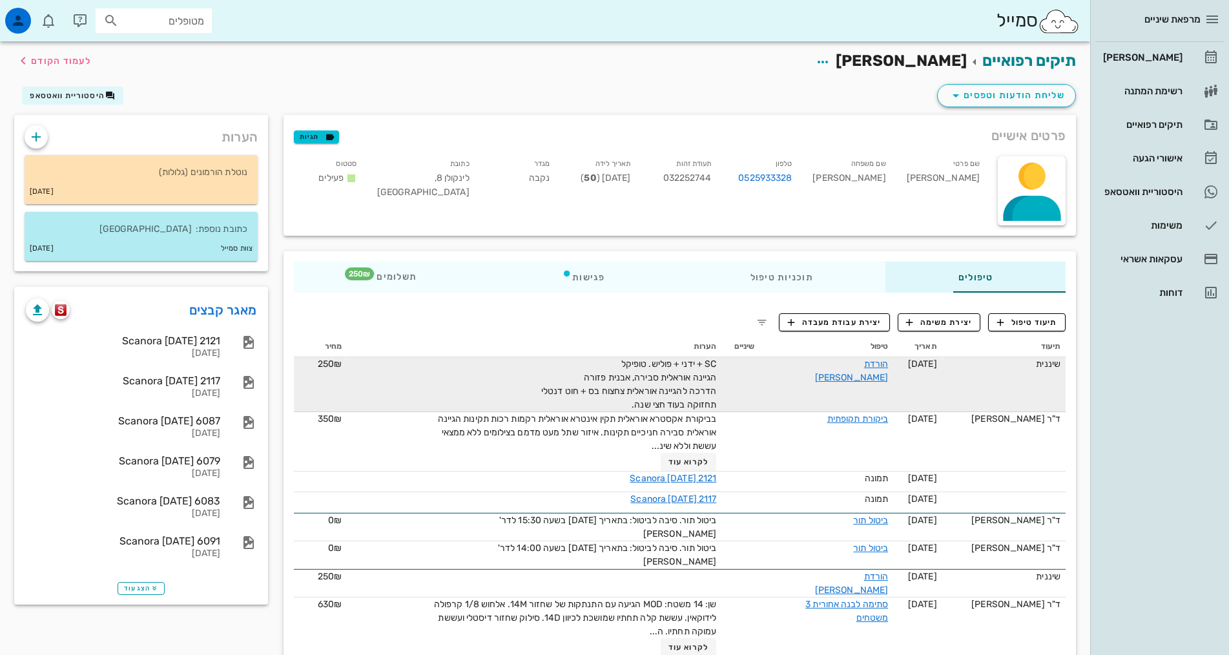
click at [640, 401] on span "SC + ידני + פוליש. טופיקל הגיינה אוראלית סבירה, אבנית פזורה הדרכה להגיינה אוראל…" at bounding box center [628, 384] width 175 height 52
drag, startPoint x: 576, startPoint y: 403, endPoint x: 679, endPoint y: 369, distance: 108.8
click at [679, 369] on tr "שיננית [DATE] הורדת [PERSON_NAME] SC + ידני + פוליש. טופיקל הגיינה אוראלית סביר…" at bounding box center [680, 384] width 772 height 55
click at [651, 376] on span "SC + ידני + פוליש. טופיקל הגיינה אוראלית סבירה, אבנית פזורה הדרכה להגיינה אוראל…" at bounding box center [628, 384] width 175 height 52
drag, startPoint x: 651, startPoint y: 376, endPoint x: 648, endPoint y: 407, distance: 30.5
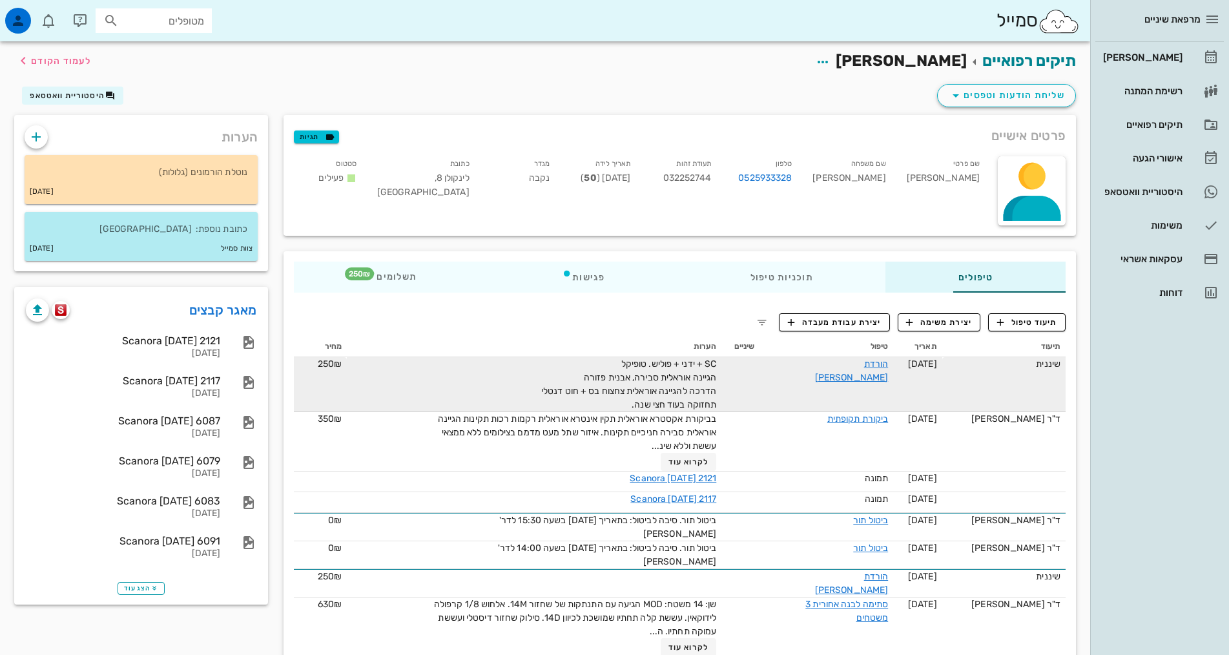
click at [648, 407] on span "SC + ידני + פוליש. טופיקל הגיינה אוראלית סבירה, אבנית פזורה הדרכה להגיינה אוראל…" at bounding box center [628, 384] width 175 height 52
drag, startPoint x: 580, startPoint y: 400, endPoint x: 670, endPoint y: 369, distance: 95.6
click at [670, 369] on div "SC + ידני + פוליש. טופיקל הגיינה אוראלית סבירה, אבנית פזורה הדרכה להגיינה אוראל…" at bounding box center [570, 384] width 291 height 54
copy span "SC + ידני + פוליש. טופיקל הגיינה אוראלית סבירה, אבנית פזורה הדרכה להגיינה אוראל…"
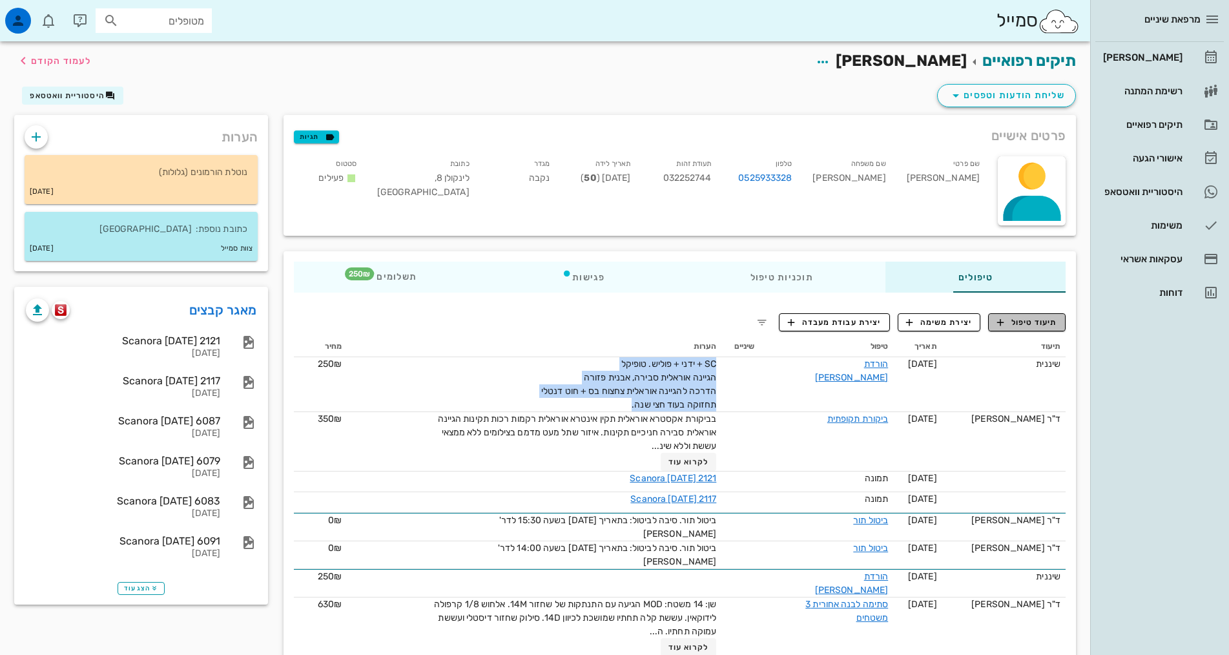
click at [1041, 326] on span "תיעוד טיפול" at bounding box center [1027, 322] width 60 height 12
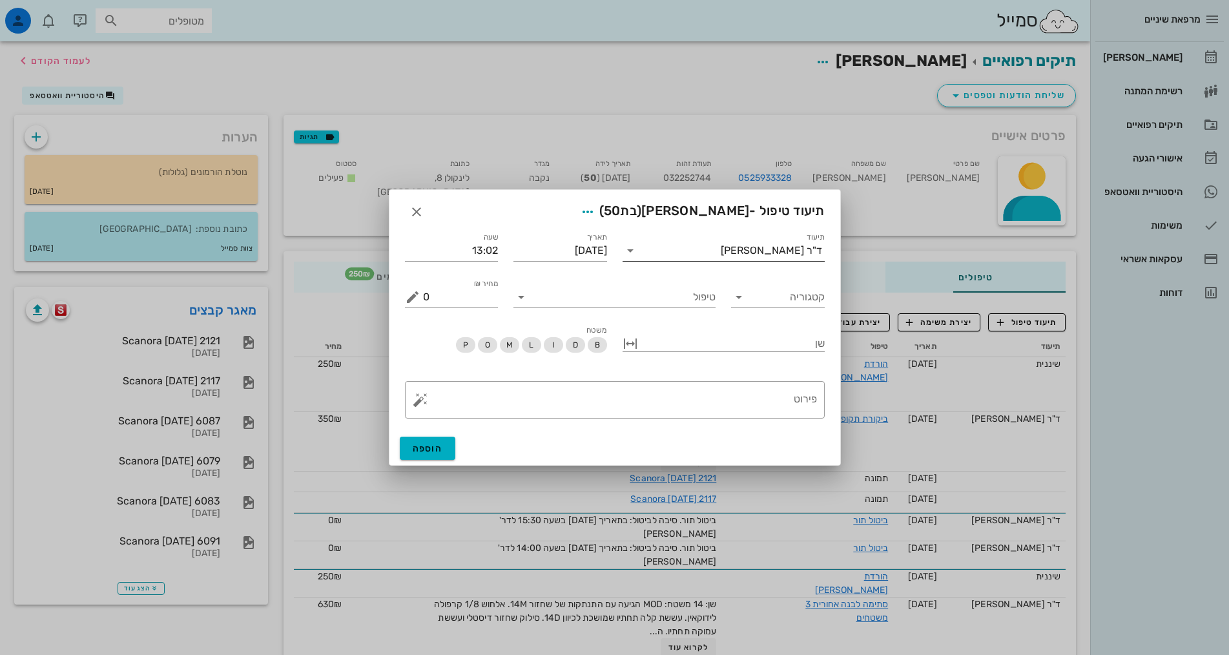
click at [797, 254] on div "ד"ר [PERSON_NAME]" at bounding box center [771, 251] width 101 height 12
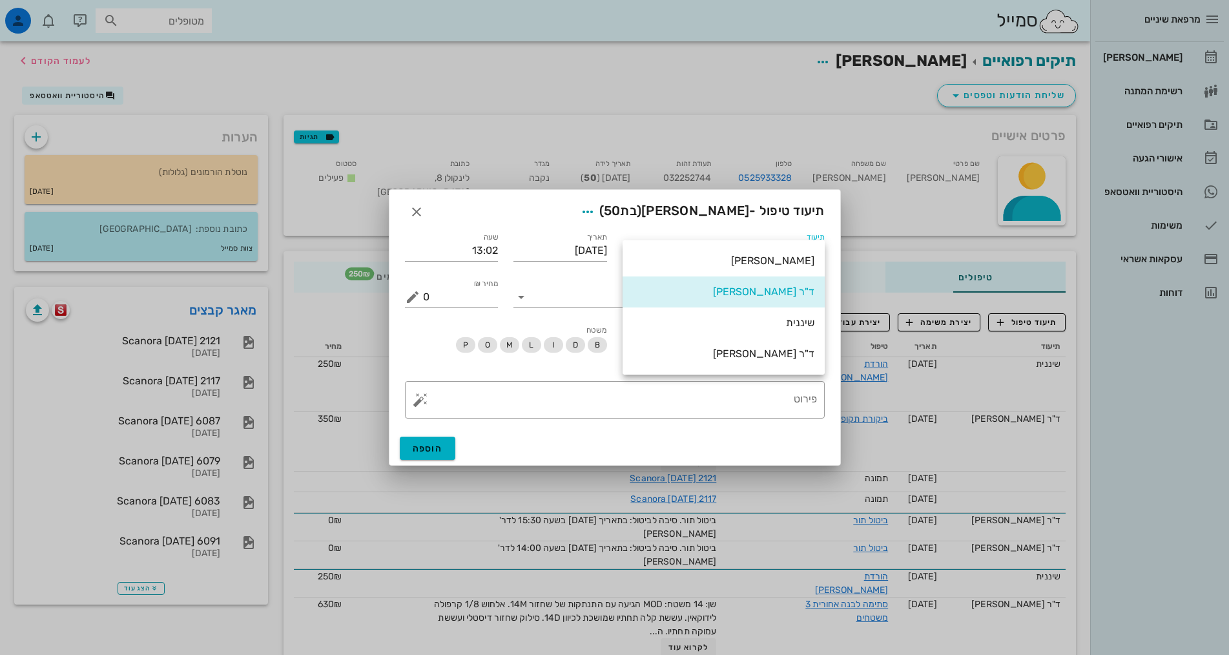
click at [797, 321] on div "שיננית" at bounding box center [723, 322] width 181 height 12
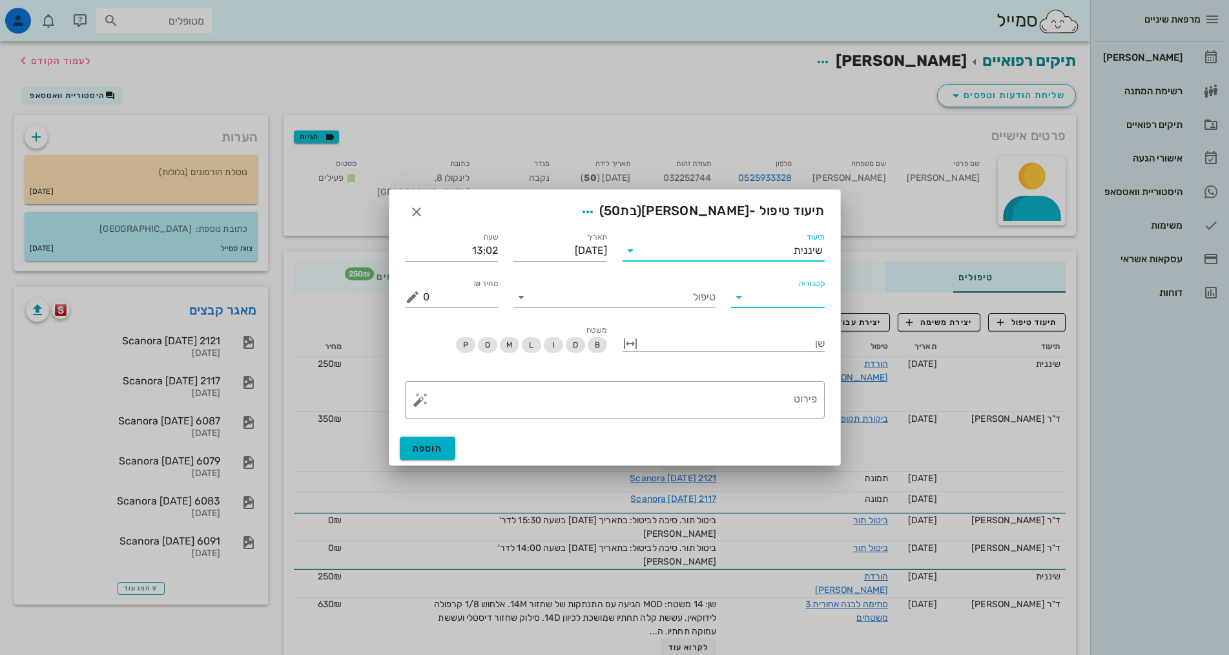
click at [782, 299] on input "קטגוריה" at bounding box center [788, 297] width 73 height 21
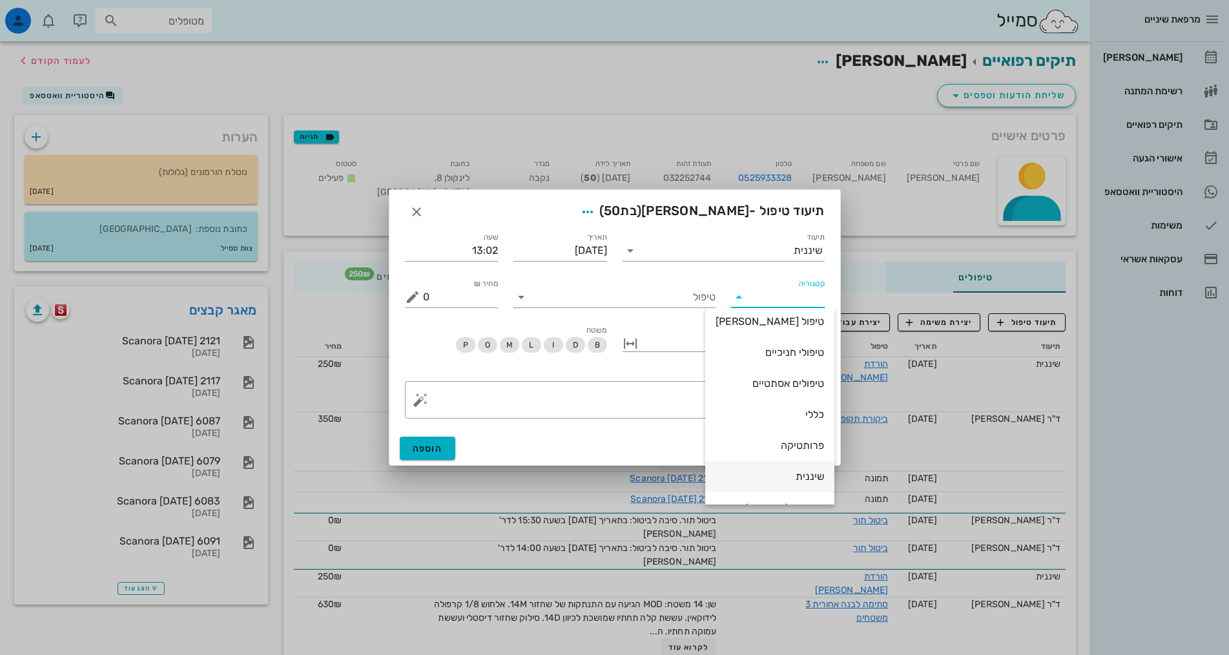
scroll to position [124, 0]
click at [806, 419] on div "שיננית" at bounding box center [769, 421] width 108 height 12
type input "שיננית"
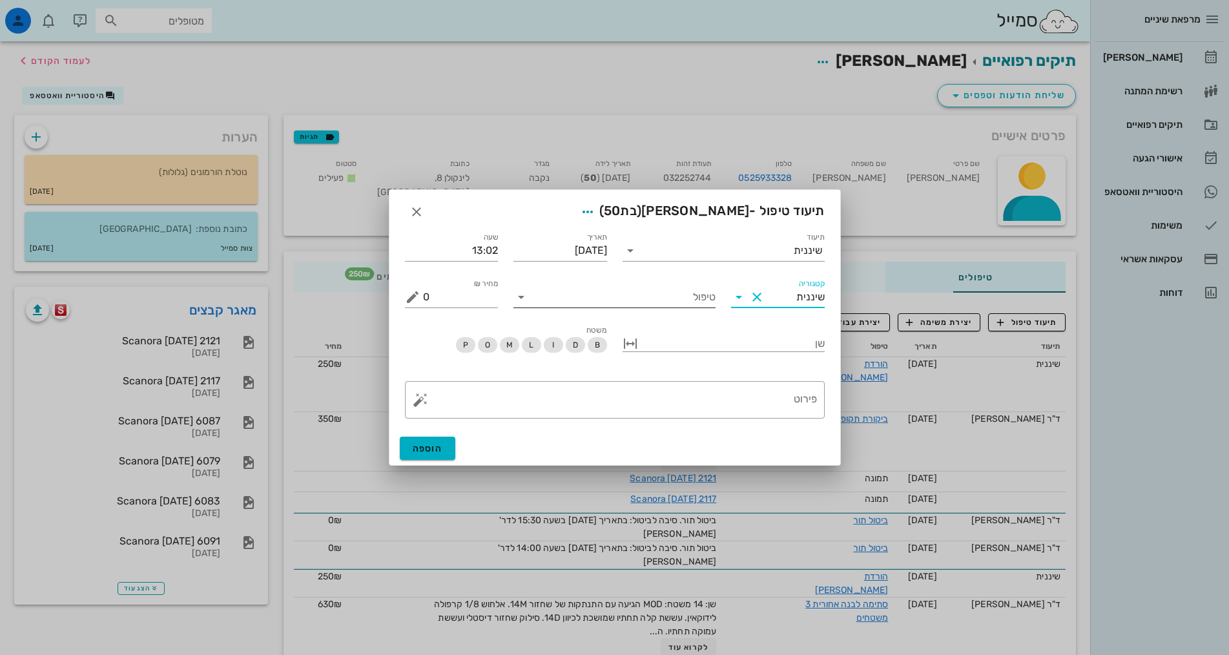
click at [685, 296] on input "טיפול" at bounding box center [623, 297] width 184 height 21
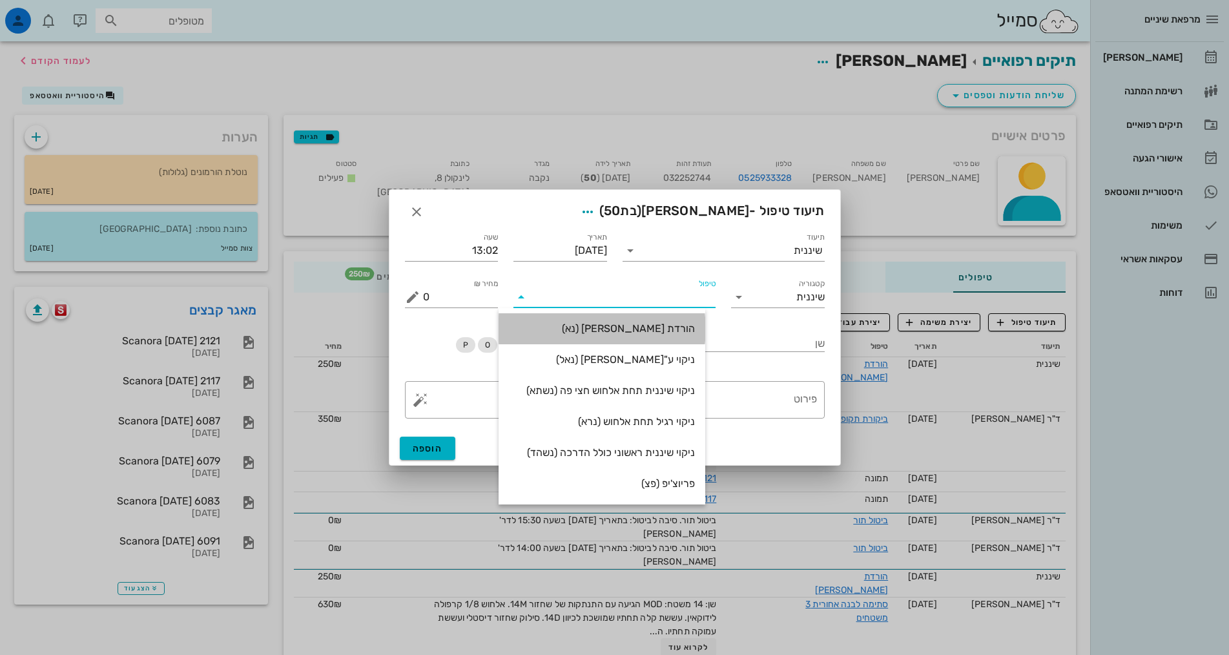
click at [695, 325] on div "הורדת [PERSON_NAME] (נא)" at bounding box center [602, 328] width 186 height 12
type input "250"
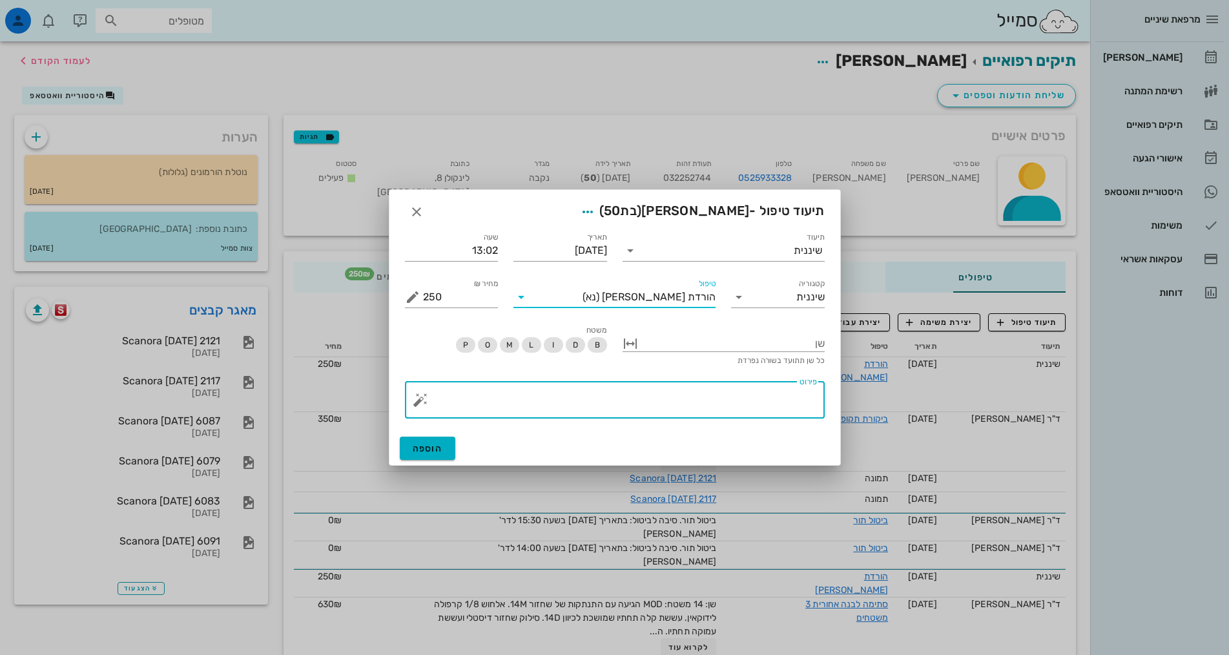
click at [739, 404] on textarea "פירוט" at bounding box center [620, 402] width 394 height 31
click at [732, 391] on textarea "פירוט" at bounding box center [620, 402] width 394 height 31
paste textarea "SC + ידני + פוליש. טופיקל הגיינה אוראלית סבירה, אבנית פזורה הדרכה להגיינה אוראל…"
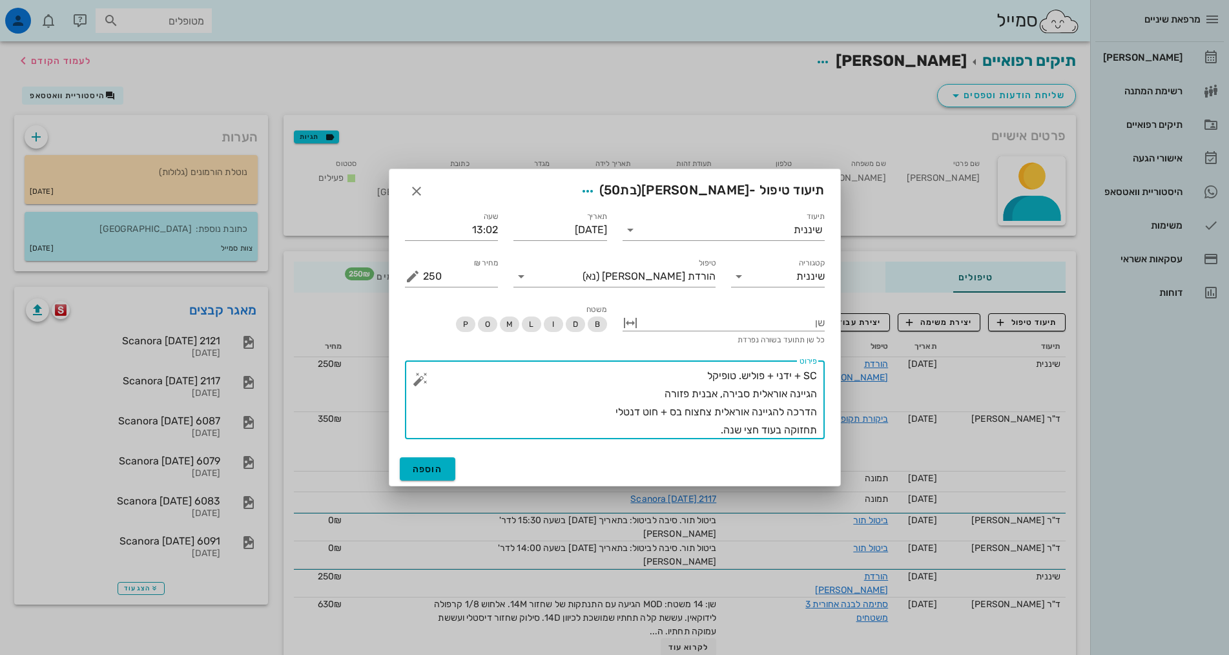
click at [804, 375] on textarea "SC + ידני + פוליש. טופיקל הגיינה אוראלית סבירה, אבנית פזורה הדרכה להגיינה אוראל…" at bounding box center [620, 403] width 394 height 72
drag, startPoint x: 670, startPoint y: 416, endPoint x: 819, endPoint y: 407, distance: 150.0
click at [819, 407] on div "​ פירוט SC ממש מועט + ידני + פוליש. טופיקל הגיינה אוראלית סבירה, אבנית פזורה הד…" at bounding box center [615, 399] width 420 height 79
type textarea "SC ממש מועט + ידני + פוליש. טופיקל הגיינה אוראלית סבירה, אבנית פזורה הנחת דורפא…"
click at [413, 464] on span "הוספה" at bounding box center [428, 469] width 30 height 11
